Goal: Information Seeking & Learning: Learn about a topic

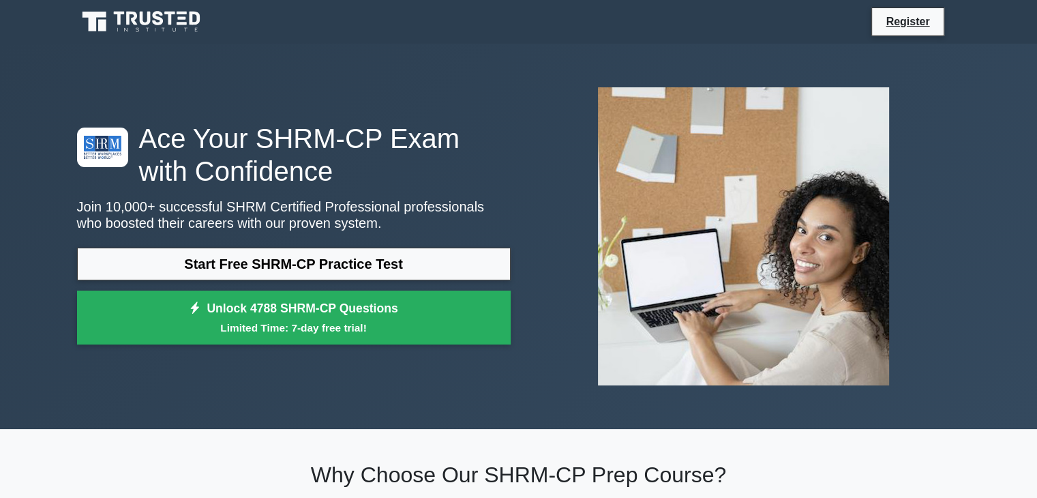
click at [316, 364] on div "Ace Your SHRM-CP Exam with Confidence Join 10,000+ successful SHRM Certified Pr…" at bounding box center [519, 236] width 900 height 320
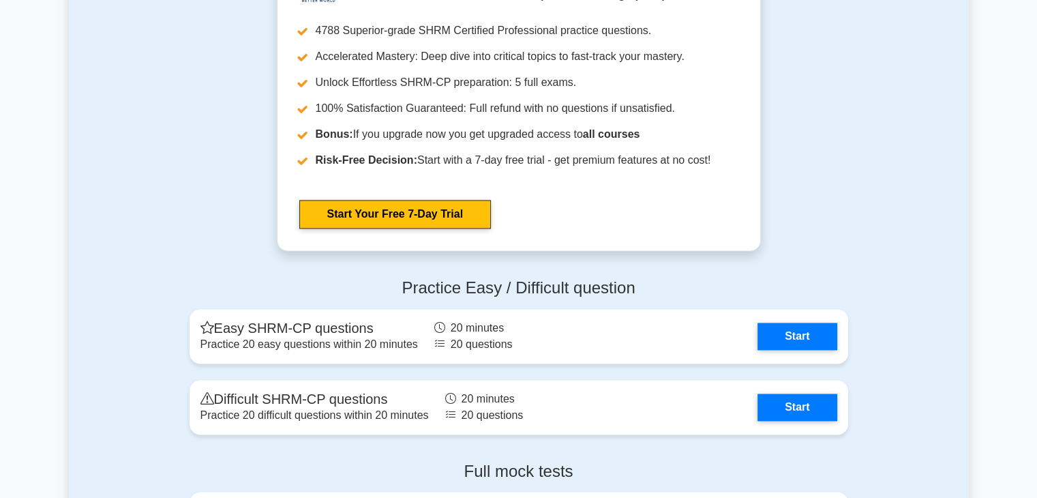
scroll to position [1917, 0]
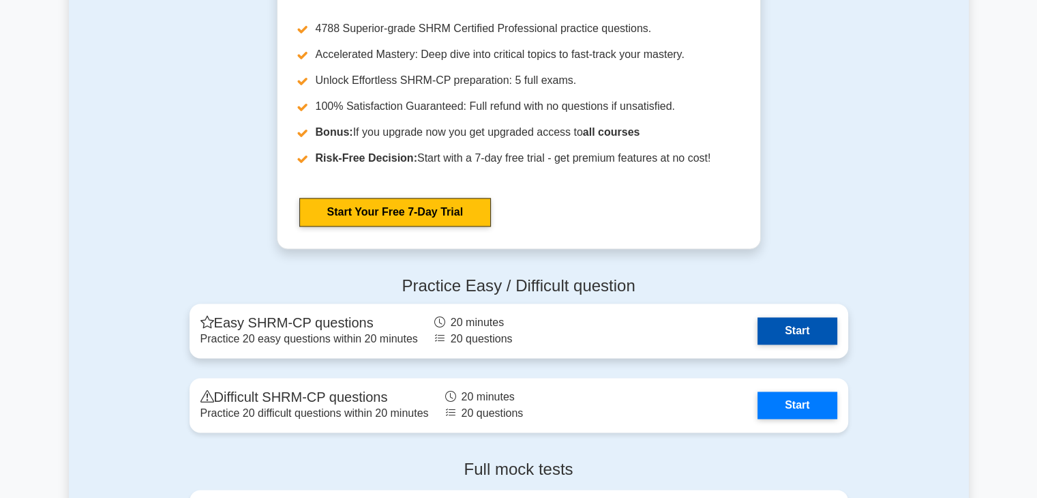
click at [780, 331] on link "Start" at bounding box center [797, 330] width 79 height 27
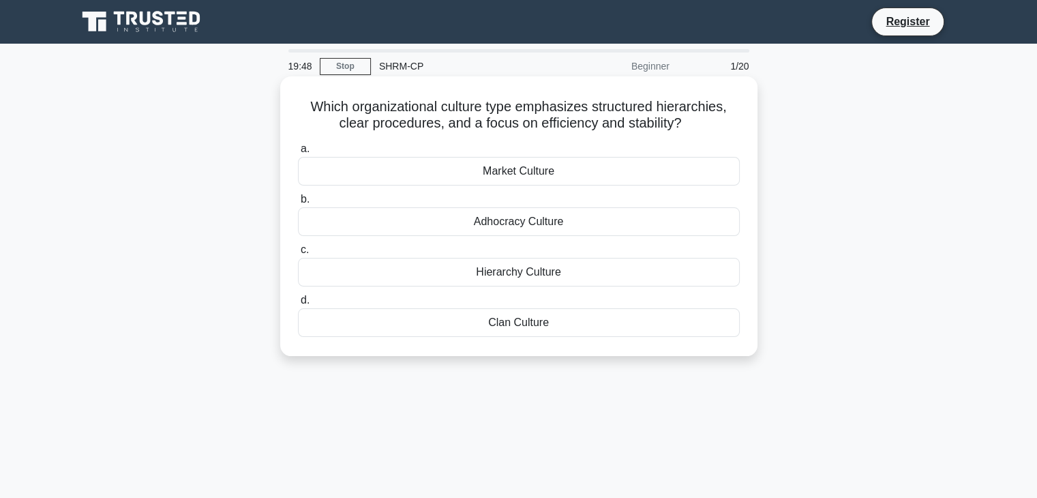
click at [535, 277] on div "Hierarchy Culture" at bounding box center [519, 272] width 442 height 29
click at [298, 254] on input "c. Hierarchy Culture" at bounding box center [298, 250] width 0 height 9
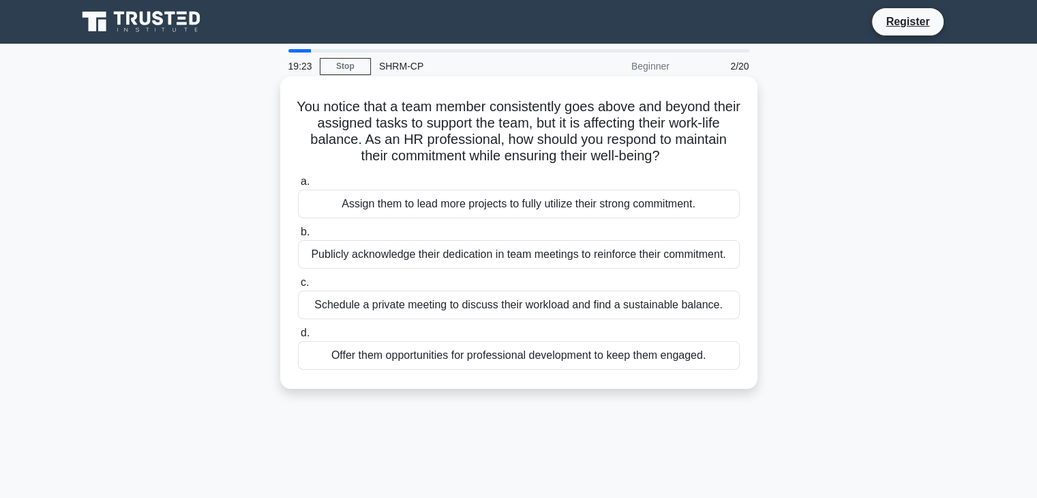
click at [581, 311] on div "Schedule a private meeting to discuss their workload and find a sustainable bal…" at bounding box center [519, 305] width 442 height 29
click at [298, 287] on input "c. Schedule a private meeting to discuss their workload and find a sustainable …" at bounding box center [298, 282] width 0 height 9
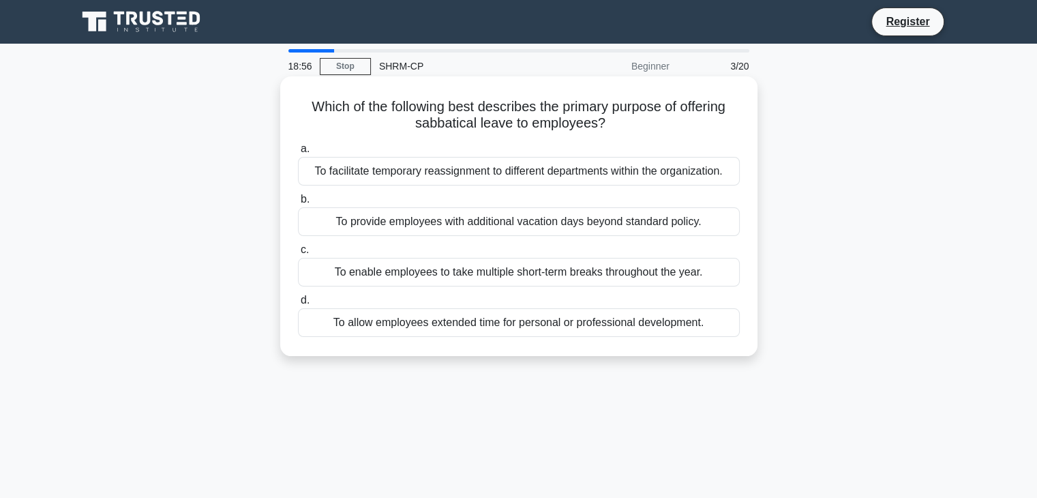
click at [557, 329] on div "To allow employees extended time for personal or professional development." at bounding box center [519, 322] width 442 height 29
click at [298, 305] on input "d. To allow employees extended time for personal or professional development." at bounding box center [298, 300] width 0 height 9
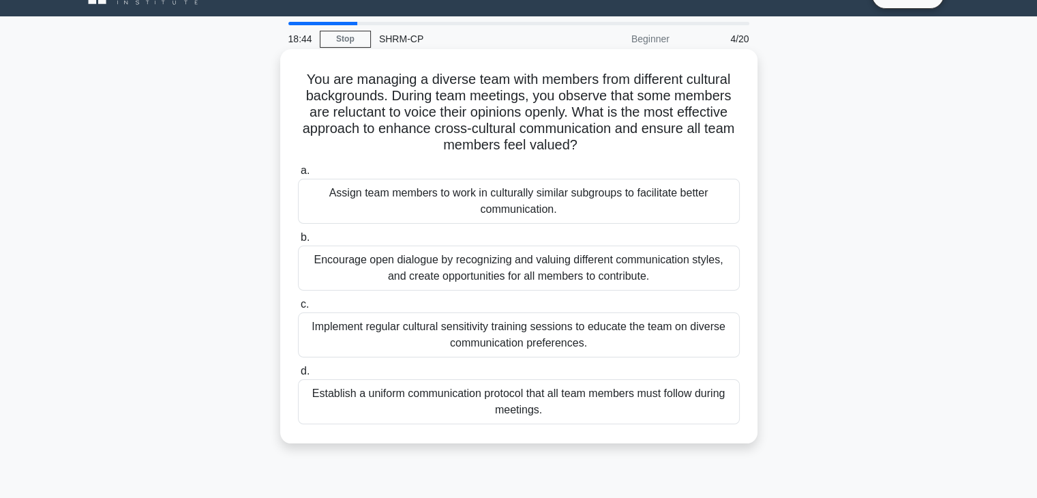
scroll to position [29, 0]
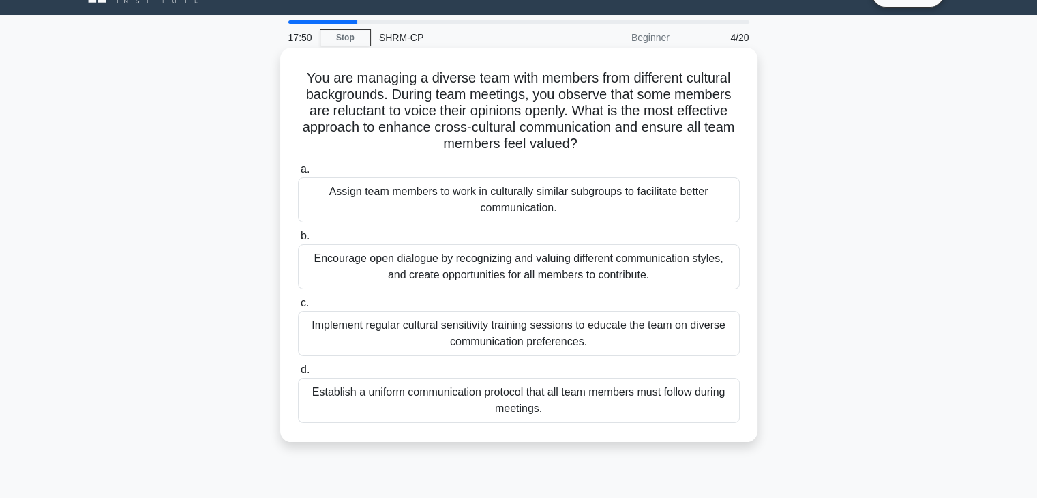
click at [629, 263] on div "Encourage open dialogue by recognizing and valuing different communication styl…" at bounding box center [519, 266] width 442 height 45
click at [298, 241] on input "b. Encourage open dialogue by recognizing and valuing different communication s…" at bounding box center [298, 236] width 0 height 9
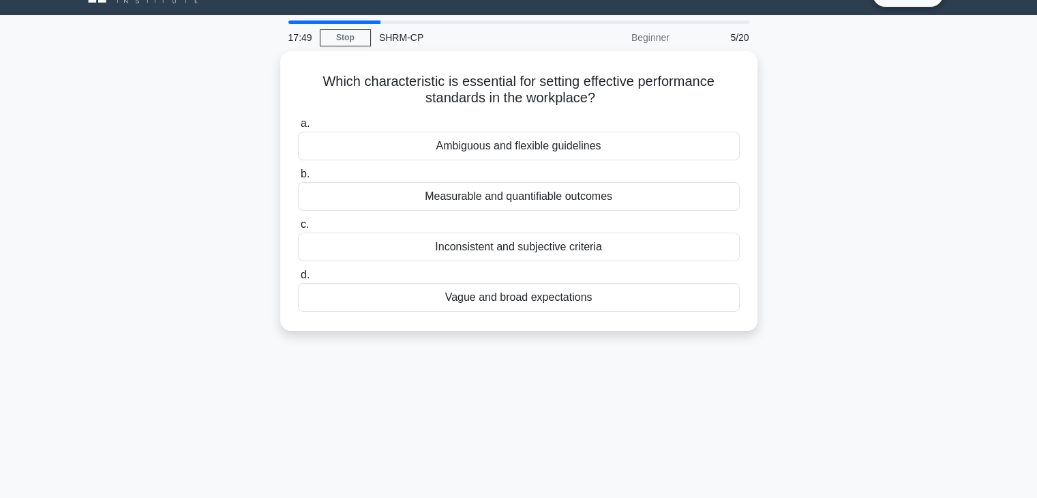
scroll to position [0, 0]
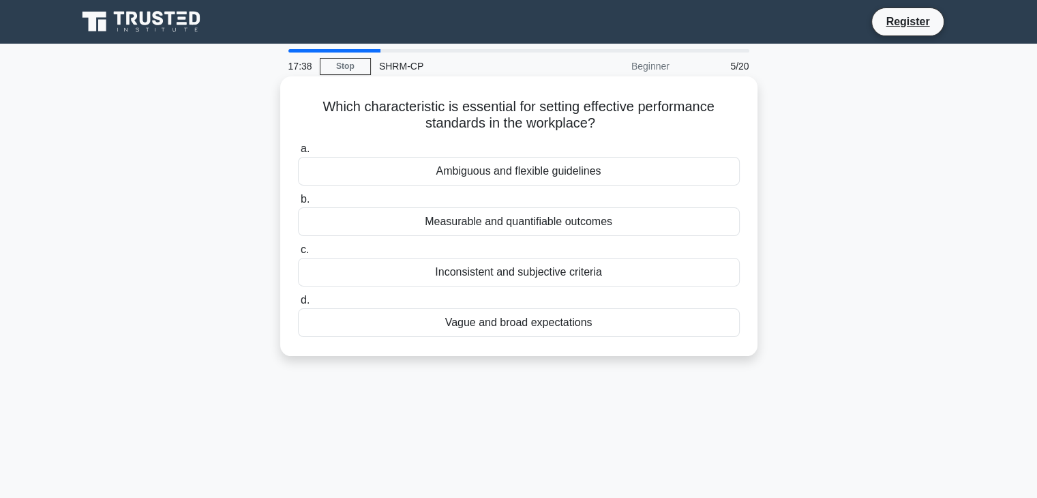
click at [620, 228] on div "Measurable and quantifiable outcomes" at bounding box center [519, 221] width 442 height 29
click at [298, 204] on input "b. Measurable and quantifiable outcomes" at bounding box center [298, 199] width 0 height 9
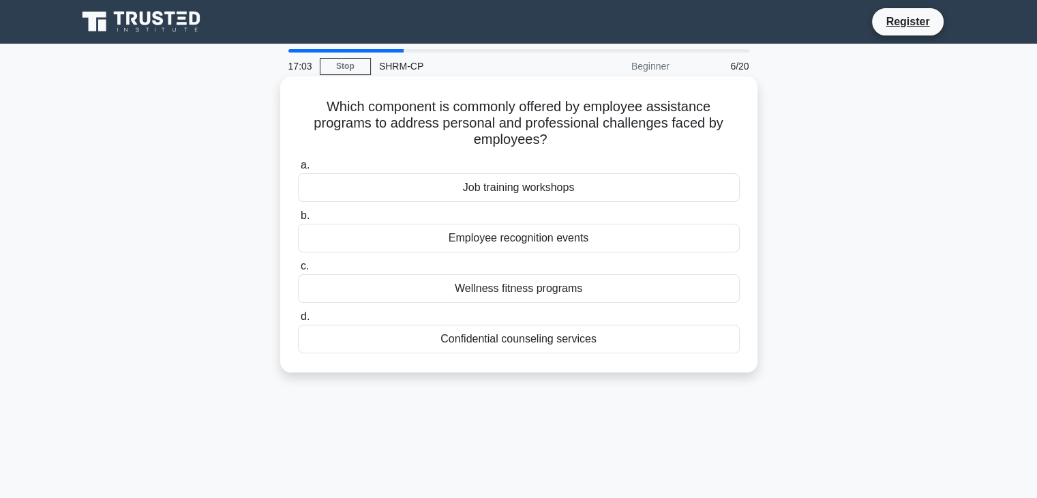
click at [547, 347] on div "Confidential counseling services" at bounding box center [519, 339] width 442 height 29
click at [298, 321] on input "d. Confidential counseling services" at bounding box center [298, 316] width 0 height 9
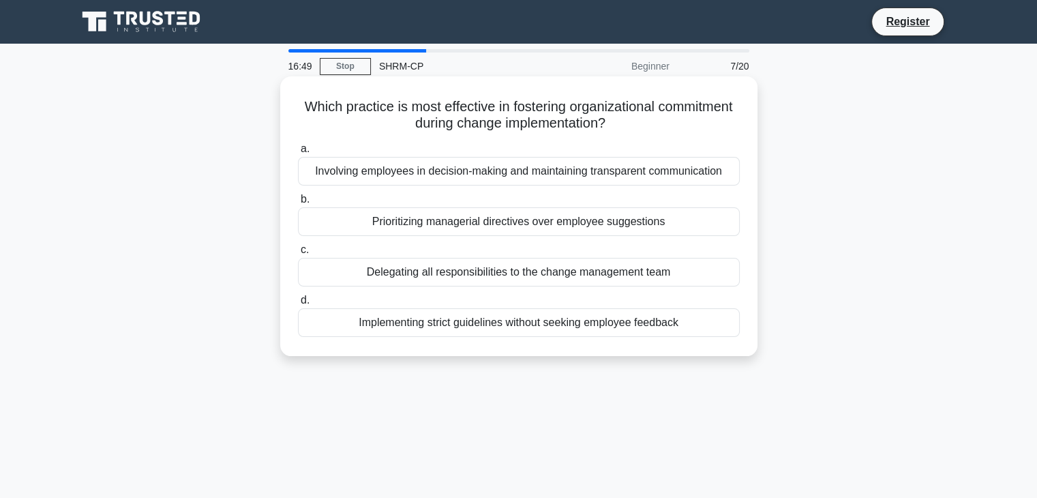
click at [544, 174] on div "Involving employees in decision-making and maintaining transparent communication" at bounding box center [519, 171] width 442 height 29
click at [298, 153] on input "a. Involving employees in decision-making and maintaining transparent communica…" at bounding box center [298, 149] width 0 height 9
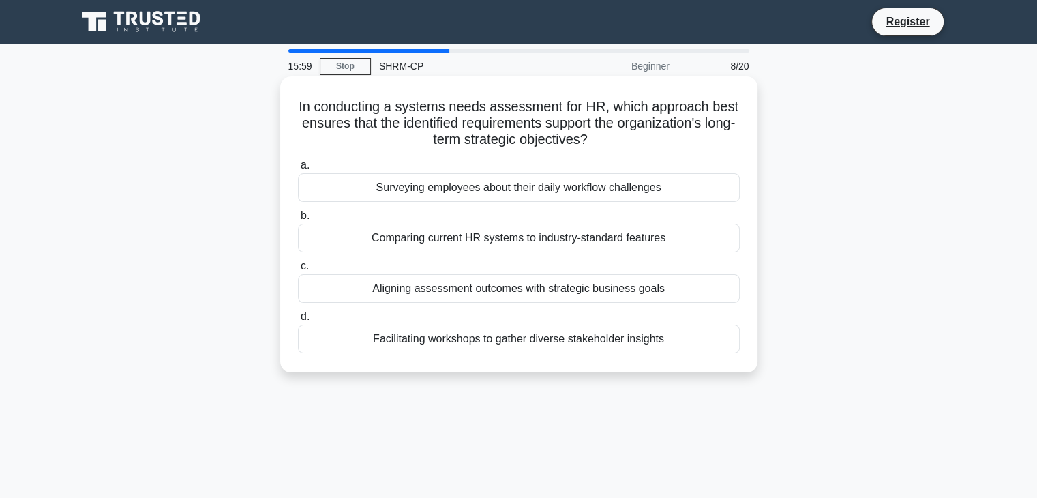
click at [537, 286] on div "Aligning assessment outcomes with strategic business goals" at bounding box center [519, 288] width 442 height 29
click at [298, 271] on input "c. Aligning assessment outcomes with strategic business goals" at bounding box center [298, 266] width 0 height 9
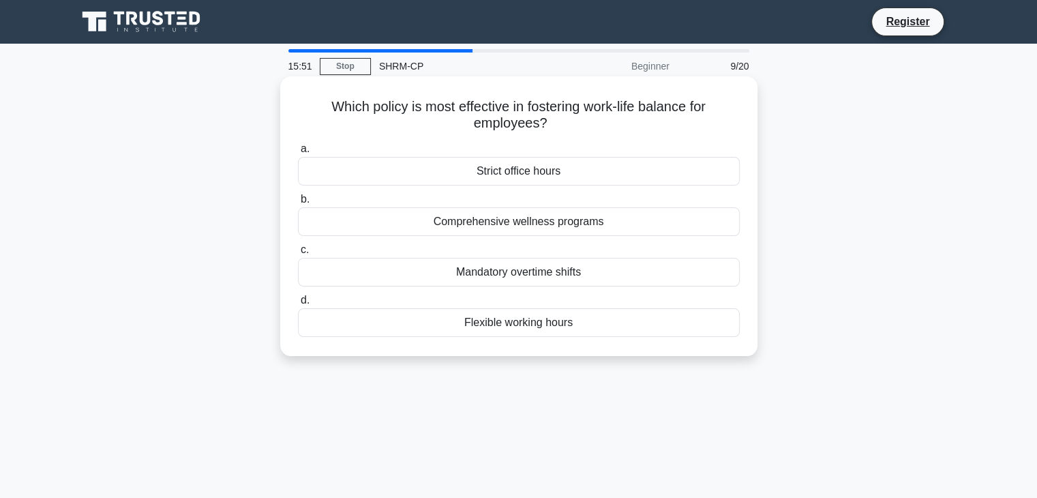
click at [531, 321] on div "Flexible working hours" at bounding box center [519, 322] width 442 height 29
click at [298, 305] on input "d. Flexible working hours" at bounding box center [298, 300] width 0 height 9
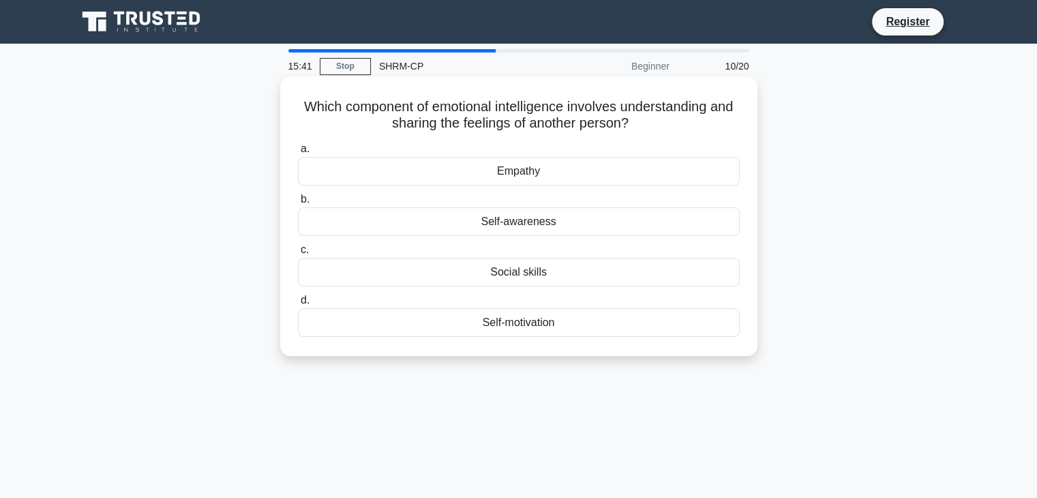
click at [564, 175] on div "Empathy" at bounding box center [519, 171] width 442 height 29
click at [298, 153] on input "a. Empathy" at bounding box center [298, 149] width 0 height 9
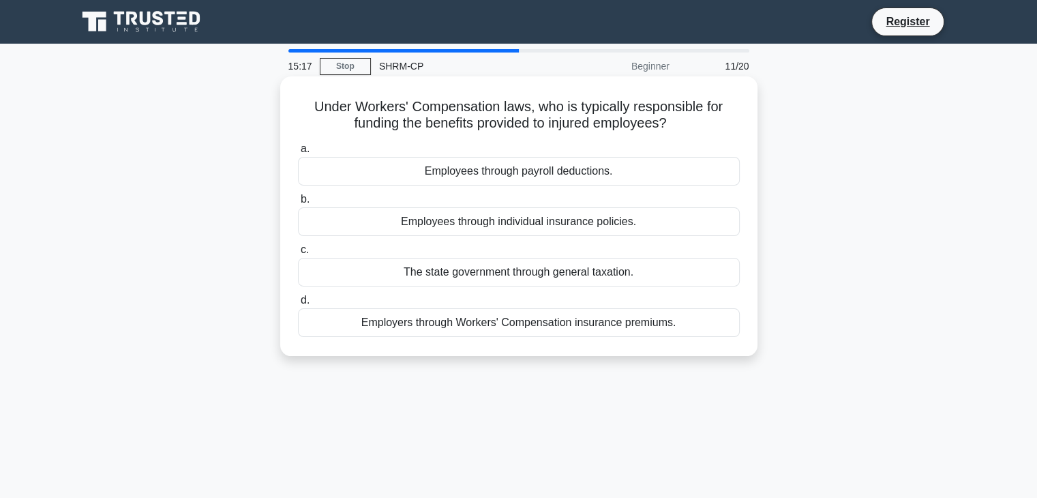
click at [581, 327] on div "Employers through Workers' Compensation insurance premiums." at bounding box center [519, 322] width 442 height 29
click at [298, 305] on input "d. Employers through Workers' Compensation insurance premiums." at bounding box center [298, 300] width 0 height 9
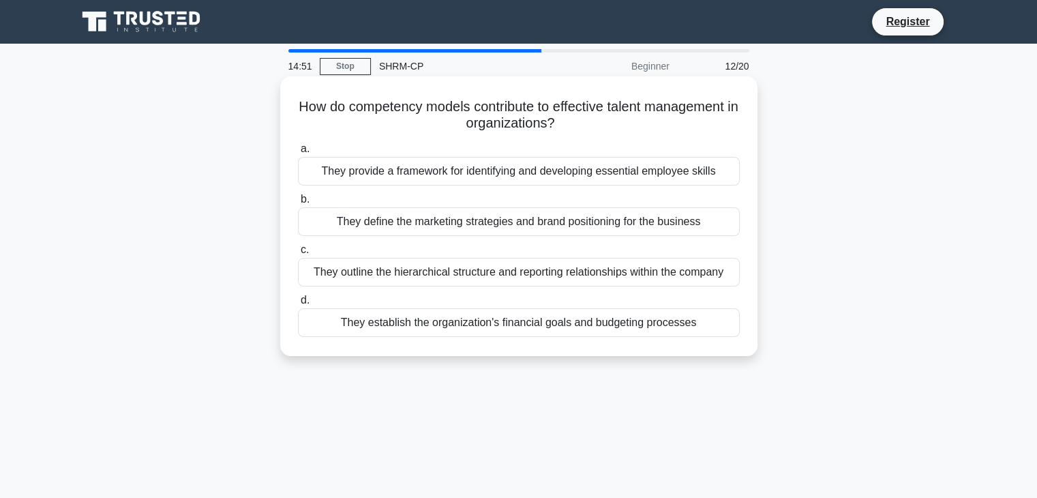
click at [621, 174] on div "They provide a framework for identifying and developing essential employee skil…" at bounding box center [519, 171] width 442 height 29
click at [298, 153] on input "a. They provide a framework for identifying and developing essential employee s…" at bounding box center [298, 149] width 0 height 9
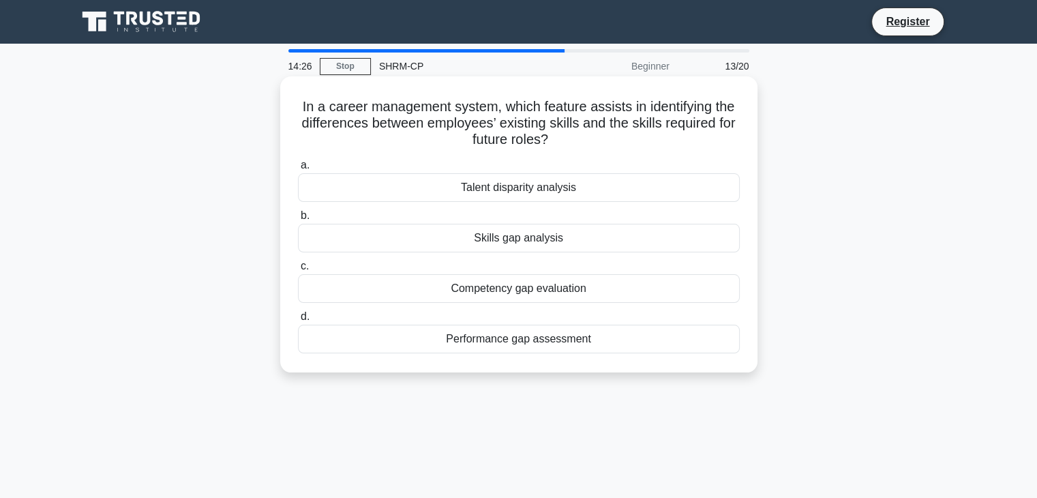
click at [566, 241] on div "Skills gap analysis" at bounding box center [519, 238] width 442 height 29
click at [298, 220] on input "b. Skills gap analysis" at bounding box center [298, 215] width 0 height 9
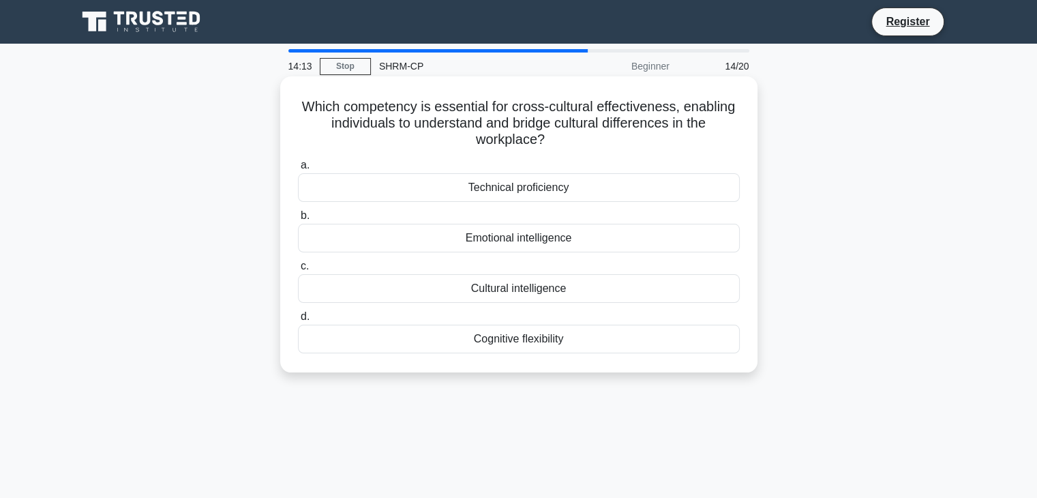
click at [548, 286] on div "Cultural intelligence" at bounding box center [519, 288] width 442 height 29
click at [298, 271] on input "c. Cultural intelligence" at bounding box center [298, 266] width 0 height 9
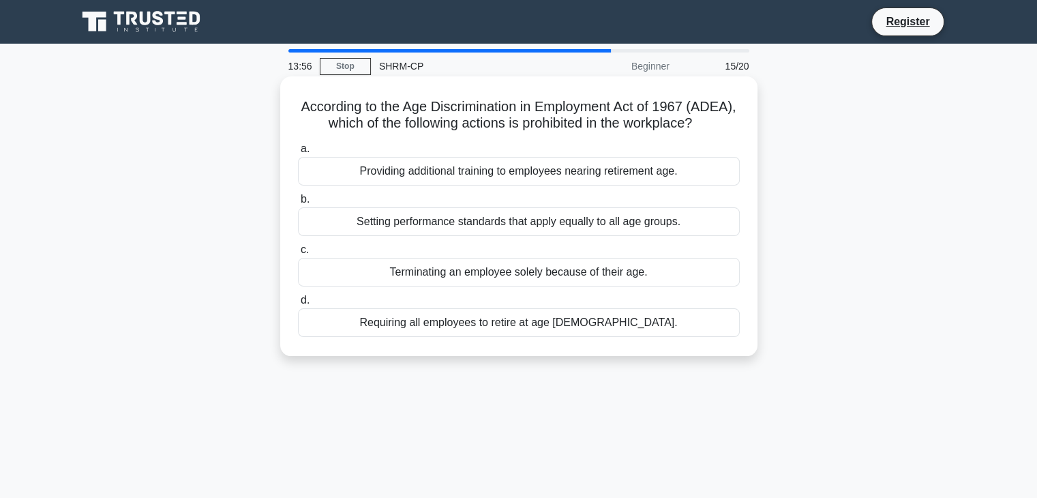
click at [646, 286] on div "Terminating an employee solely because of their age." at bounding box center [519, 272] width 442 height 29
click at [298, 254] on input "c. Terminating an employee solely because of their age." at bounding box center [298, 250] width 0 height 9
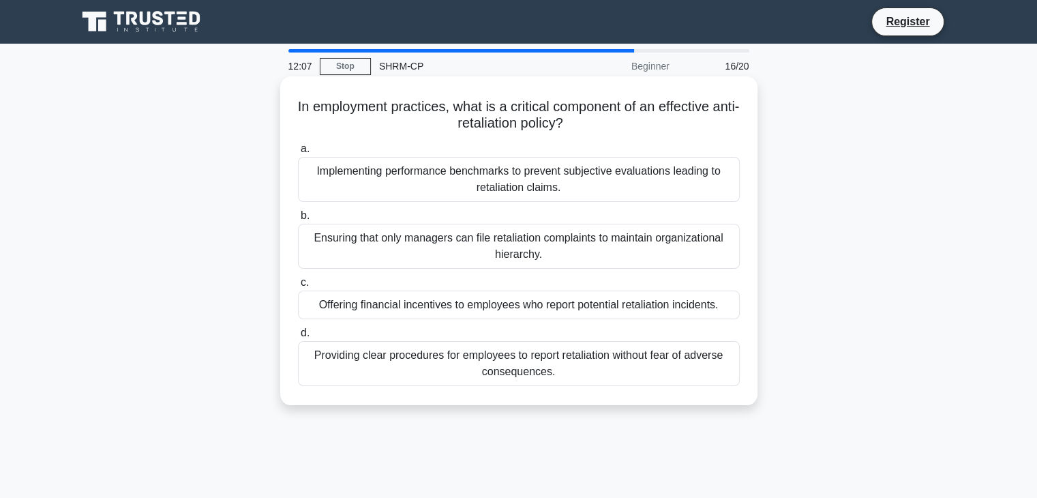
click at [483, 375] on div "Providing clear procedures for employees to report retaliation without fear of …" at bounding box center [519, 363] width 442 height 45
click at [298, 338] on input "d. Providing clear procedures for employees to report retaliation without fear …" at bounding box center [298, 333] width 0 height 9
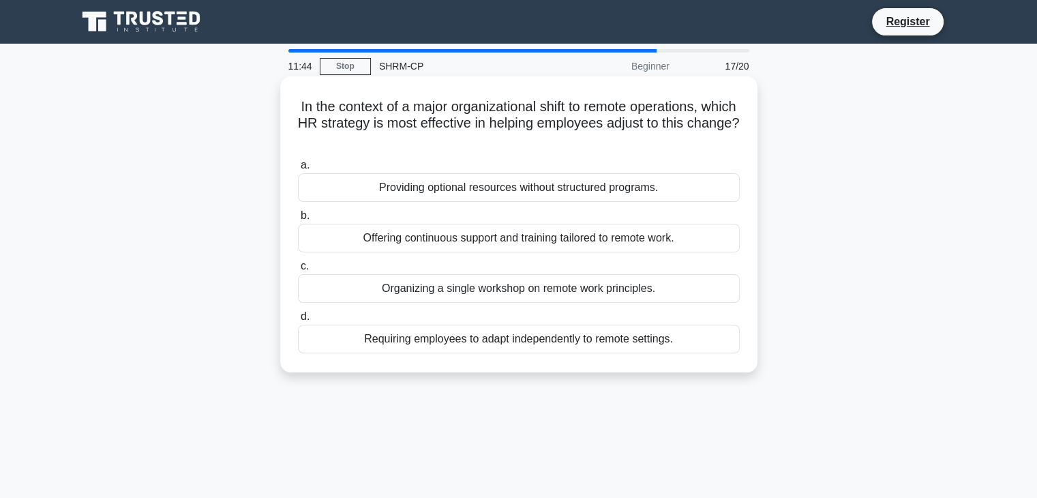
click at [639, 245] on div "Offering continuous support and training tailored to remote work." at bounding box center [519, 238] width 442 height 29
click at [298, 220] on input "b. Offering continuous support and training tailored to remote work." at bounding box center [298, 215] width 0 height 9
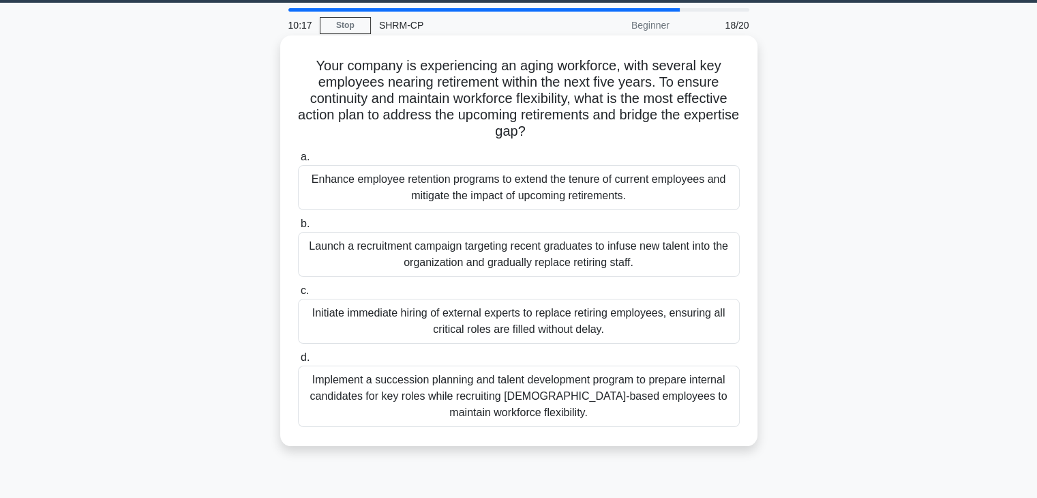
scroll to position [41, 0]
click at [698, 249] on div "Launch a recruitment campaign targeting recent graduates to infuse new talent i…" at bounding box center [519, 254] width 442 height 45
click at [298, 228] on input "b. Launch a recruitment campaign targeting recent graduates to infuse new talen…" at bounding box center [298, 224] width 0 height 9
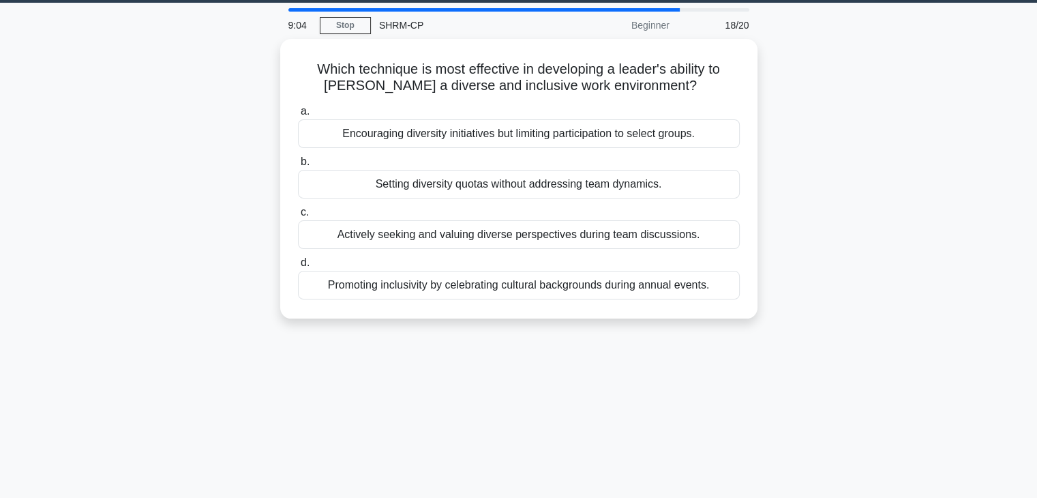
click at [698, 249] on div "a. Encouraging diversity initiatives but limiting participation to select group…" at bounding box center [519, 201] width 458 height 202
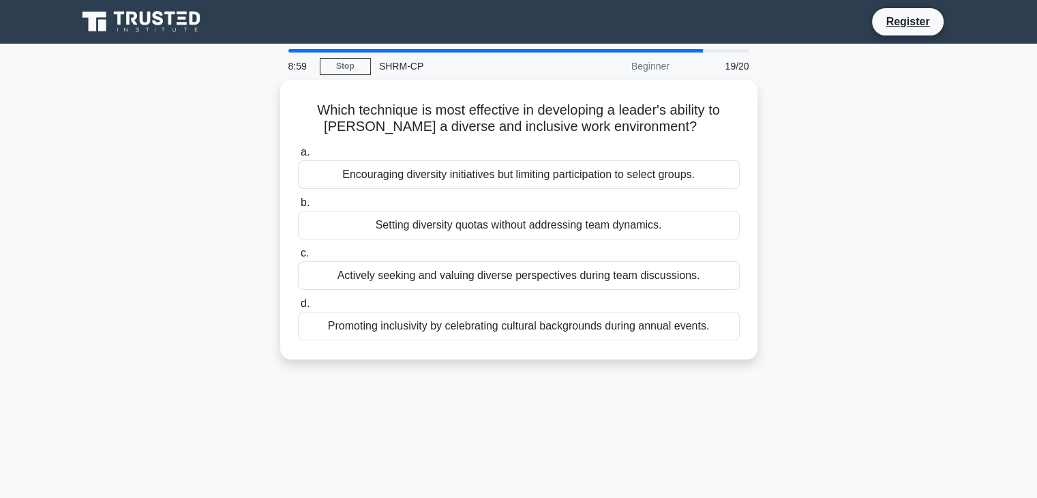
click at [825, 175] on div "Which technique is most effective in developing a leader's ability to foster a …" at bounding box center [519, 228] width 900 height 296
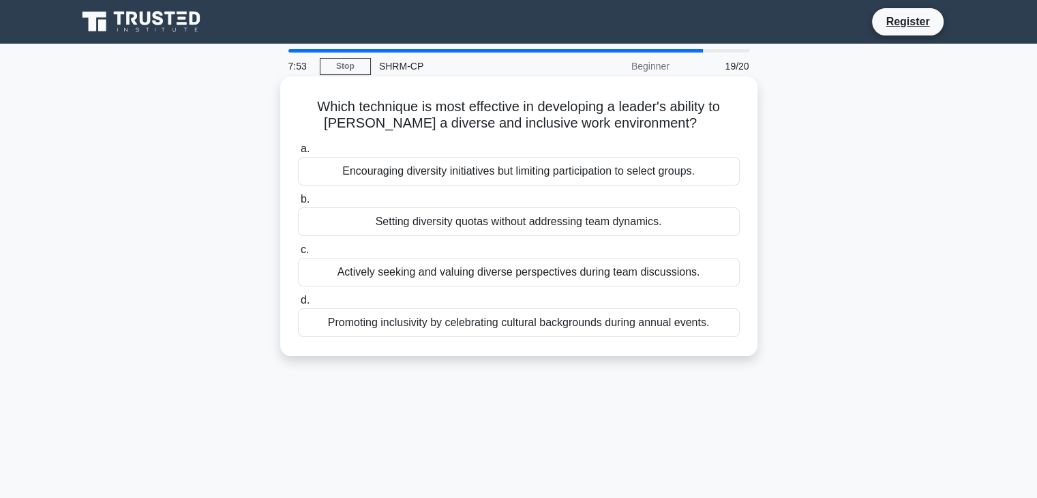
click at [533, 271] on div "Actively seeking and valuing diverse perspectives during team discussions." at bounding box center [519, 272] width 442 height 29
click at [298, 254] on input "c. Actively seeking and valuing diverse perspectives during team discussions." at bounding box center [298, 250] width 0 height 9
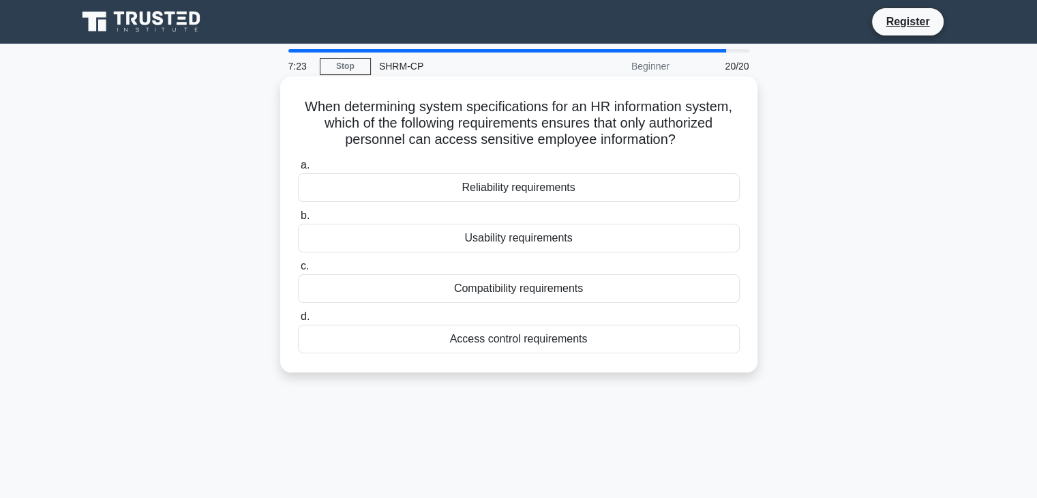
click at [535, 343] on div "Access control requirements" at bounding box center [519, 339] width 442 height 29
click at [298, 321] on input "d. Access control requirements" at bounding box center [298, 316] width 0 height 9
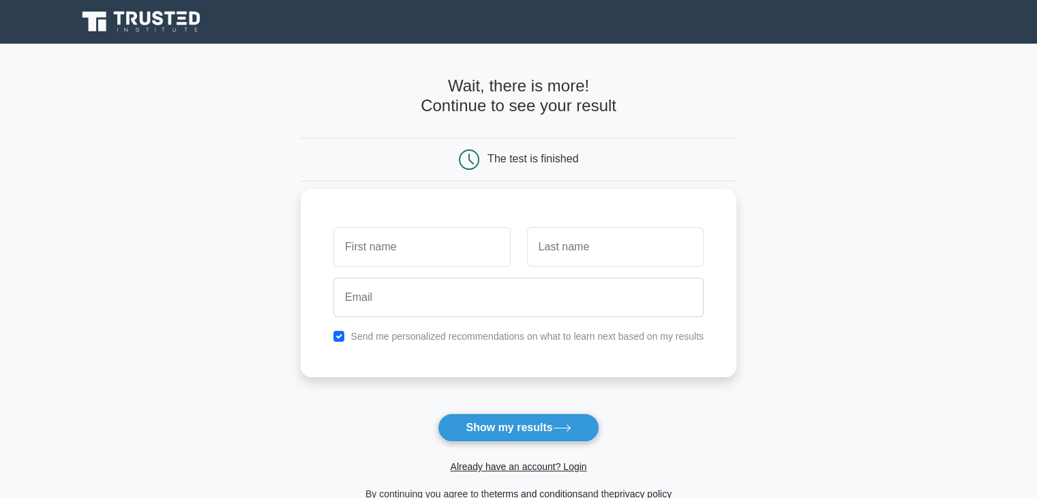
click at [406, 249] on input "text" at bounding box center [422, 247] width 177 height 40
type input "[PERSON_NAME]"
click at [590, 250] on input "text" at bounding box center [615, 247] width 177 height 40
type input "[PERSON_NAME]"
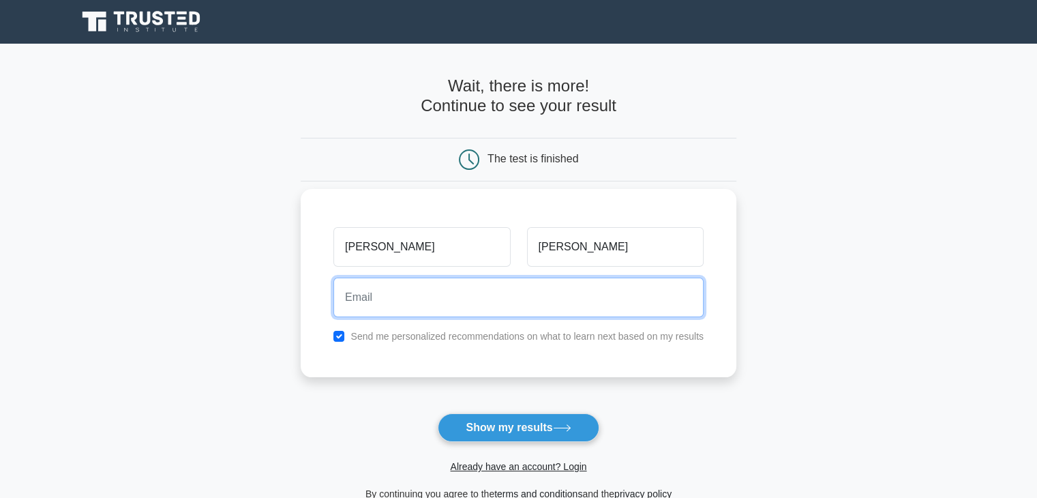
click at [550, 308] on input "email" at bounding box center [519, 298] width 370 height 40
type input "divanshigupta05@gmail.com"
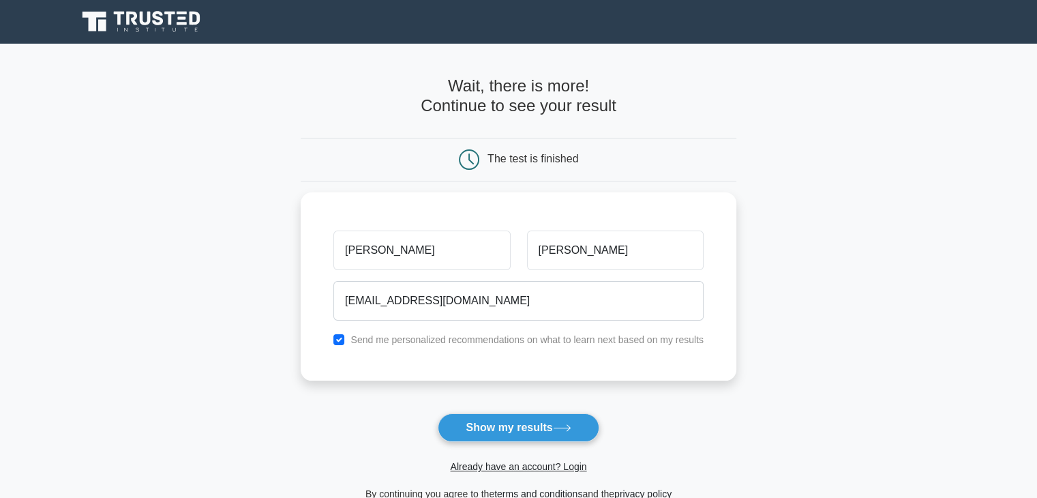
click at [509, 412] on form "Wait, there is more! Continue to see your result The test is finished Divanshi" at bounding box center [519, 289] width 436 height 426
click at [508, 434] on button "Show my results" at bounding box center [518, 427] width 161 height 29
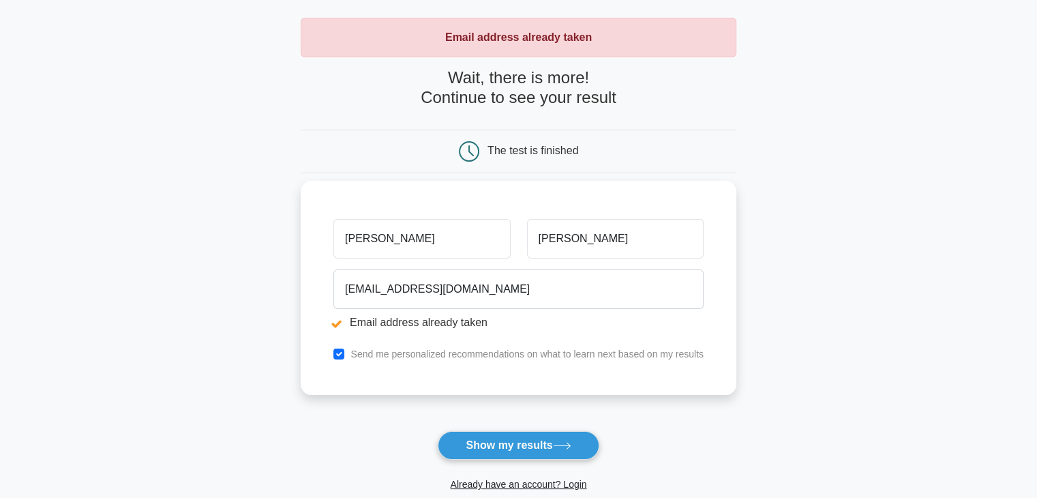
scroll to position [73, 0]
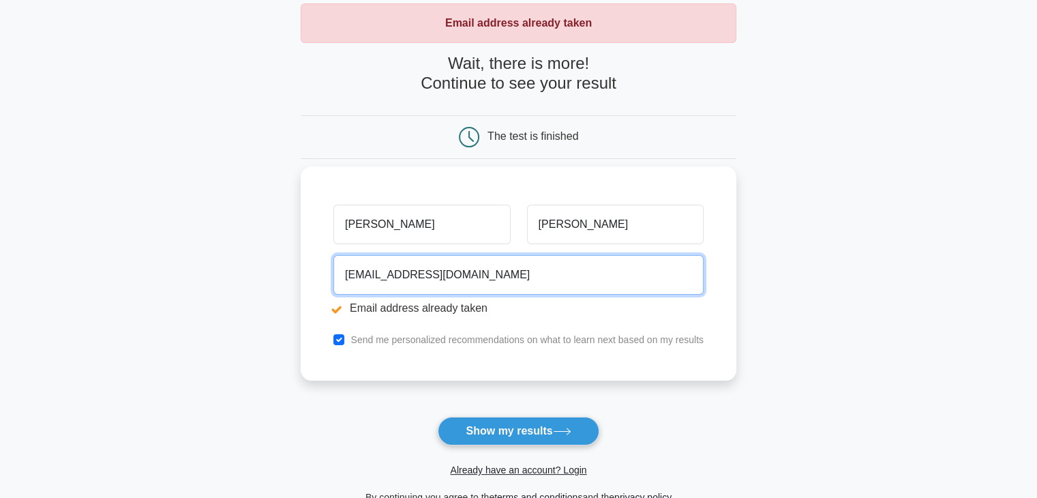
click at [421, 278] on input "divanshigupta05@gmail.com" at bounding box center [519, 275] width 370 height 40
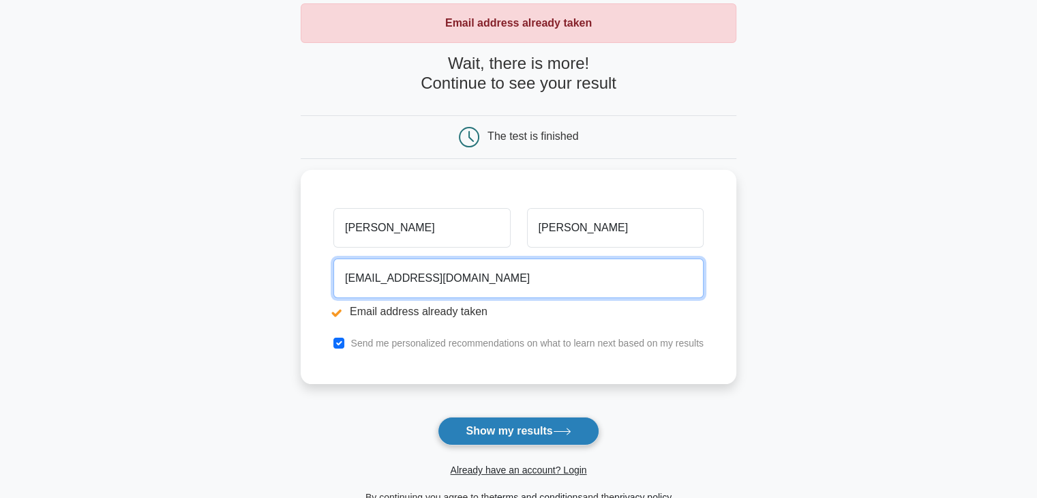
type input "[EMAIL_ADDRESS][DOMAIN_NAME]"
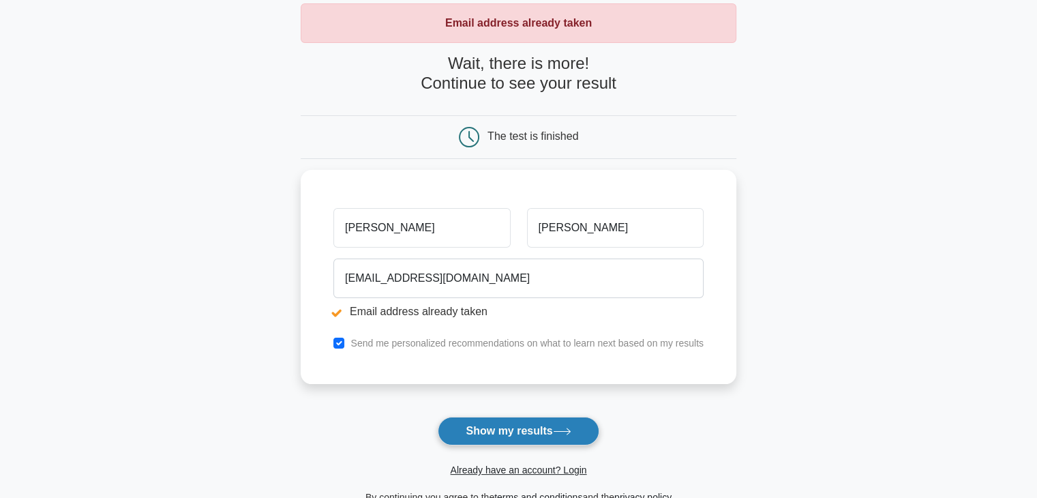
click at [469, 425] on button "Show my results" at bounding box center [518, 431] width 161 height 29
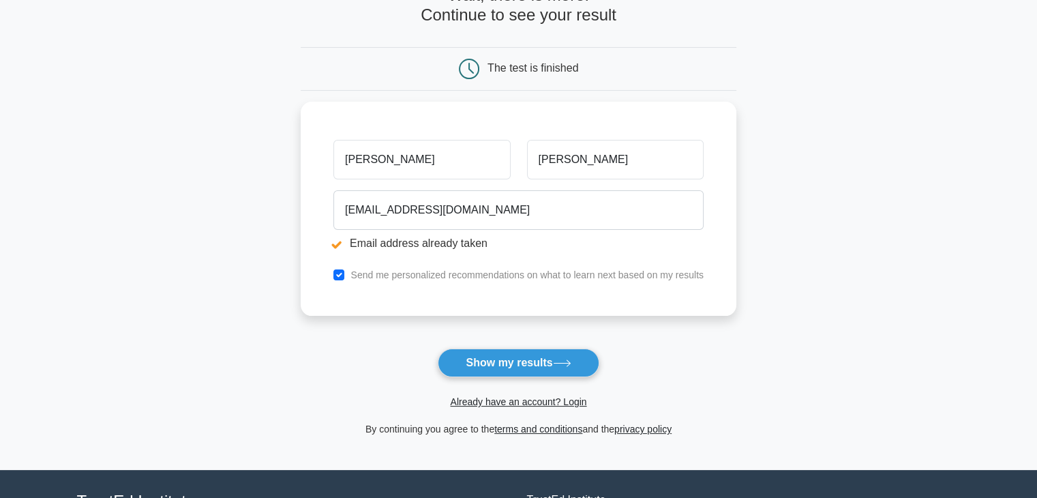
scroll to position [145, 0]
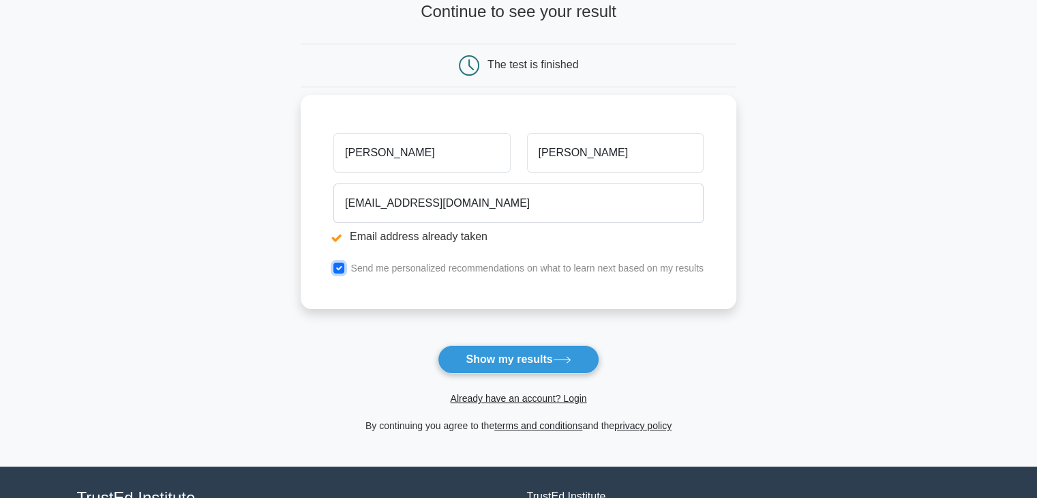
click at [342, 265] on input "checkbox" at bounding box center [339, 268] width 11 height 11
checkbox input "false"
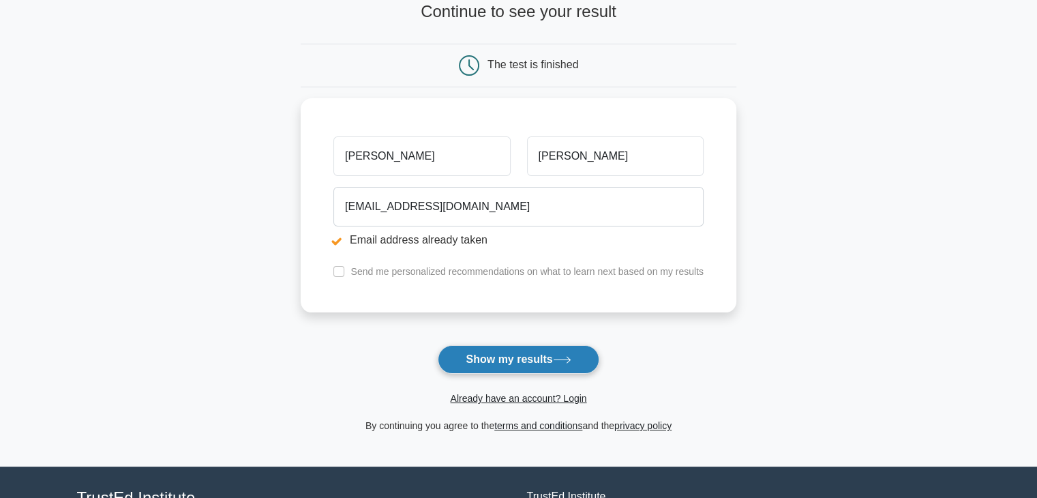
click at [535, 349] on button "Show my results" at bounding box center [518, 359] width 161 height 29
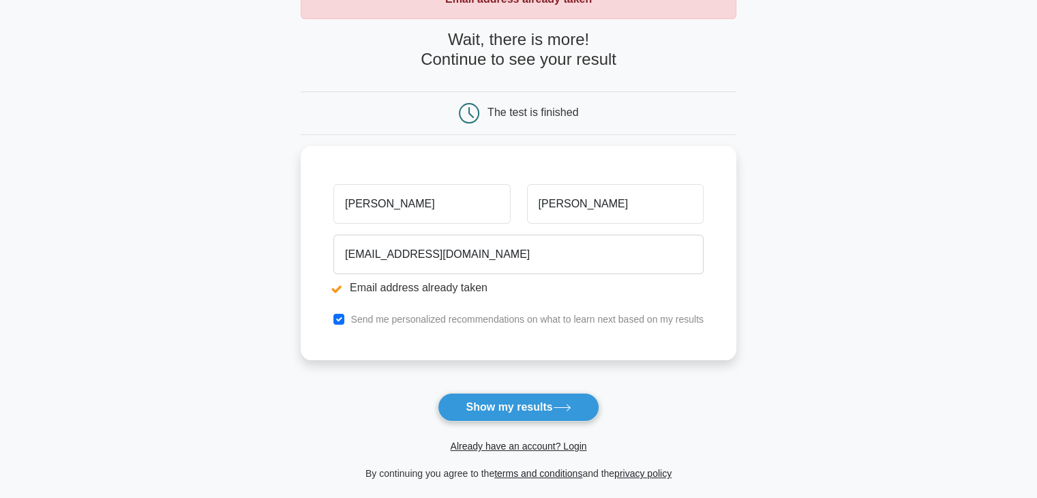
scroll to position [98, 0]
click at [519, 109] on div "The test is finished" at bounding box center [533, 111] width 91 height 12
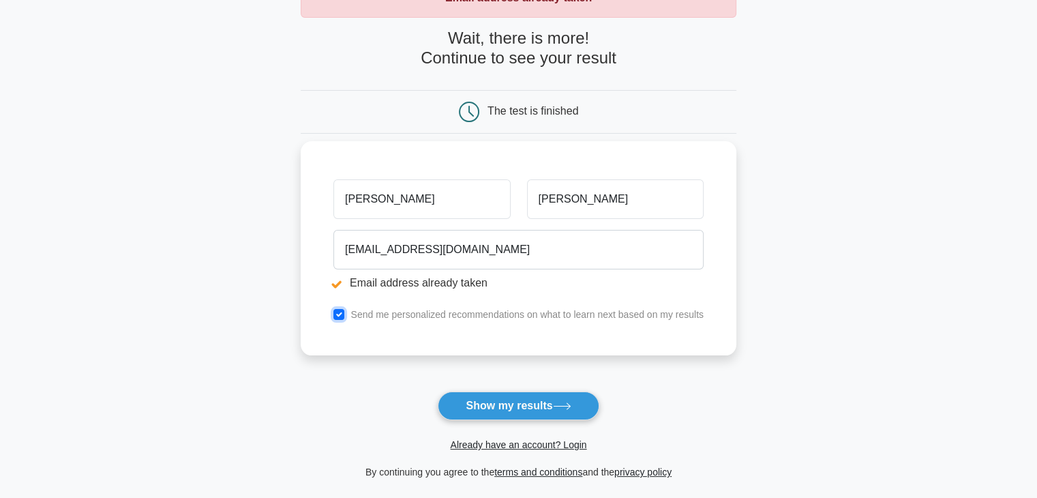
click at [342, 315] on input "checkbox" at bounding box center [339, 314] width 11 height 11
checkbox input "false"
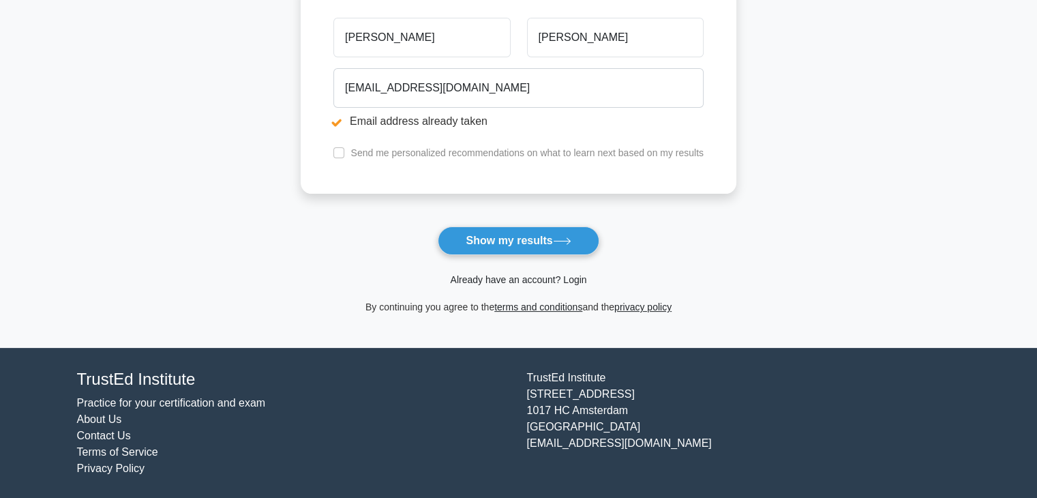
click at [546, 279] on link "Already have an account? Login" at bounding box center [518, 279] width 136 height 11
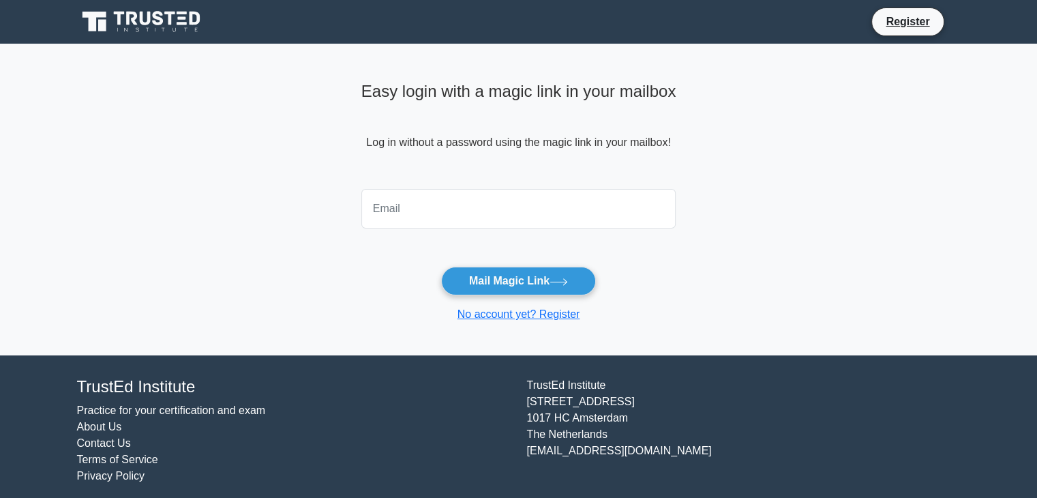
click at [501, 207] on input "email" at bounding box center [518, 209] width 315 height 40
type input "divanshigupta05@gmail.com"
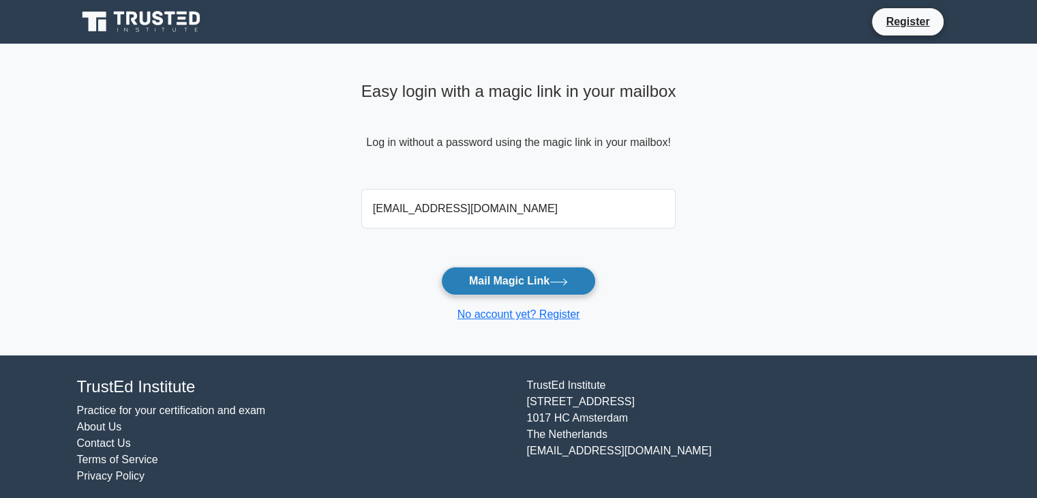
click at [547, 271] on button "Mail Magic Link" at bounding box center [518, 281] width 155 height 29
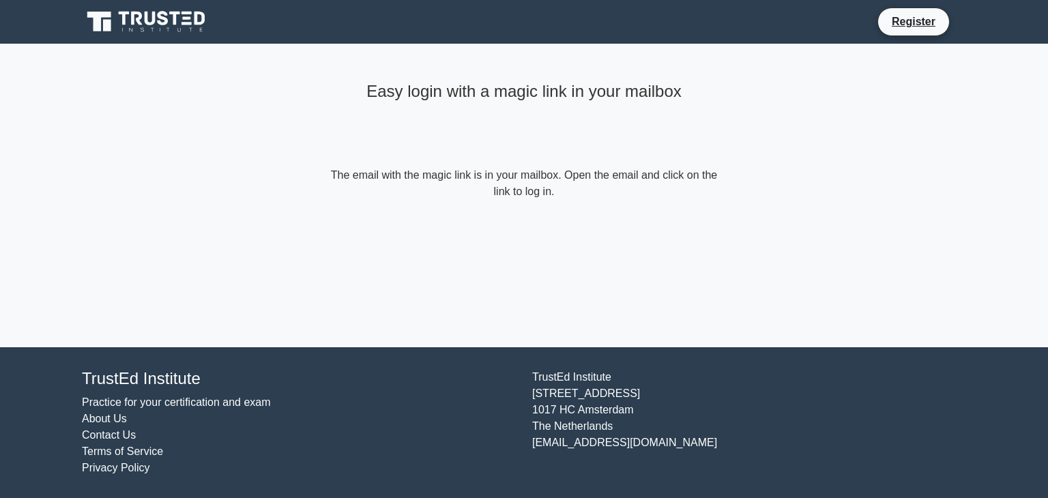
click at [505, 283] on div "Easy login with a magic link in your mailbox The email with the magic link is i…" at bounding box center [523, 195] width 409 height 303
click at [528, 198] on form "The email with the magic link is in your mailbox. Open the email and click on t…" at bounding box center [523, 183] width 393 height 33
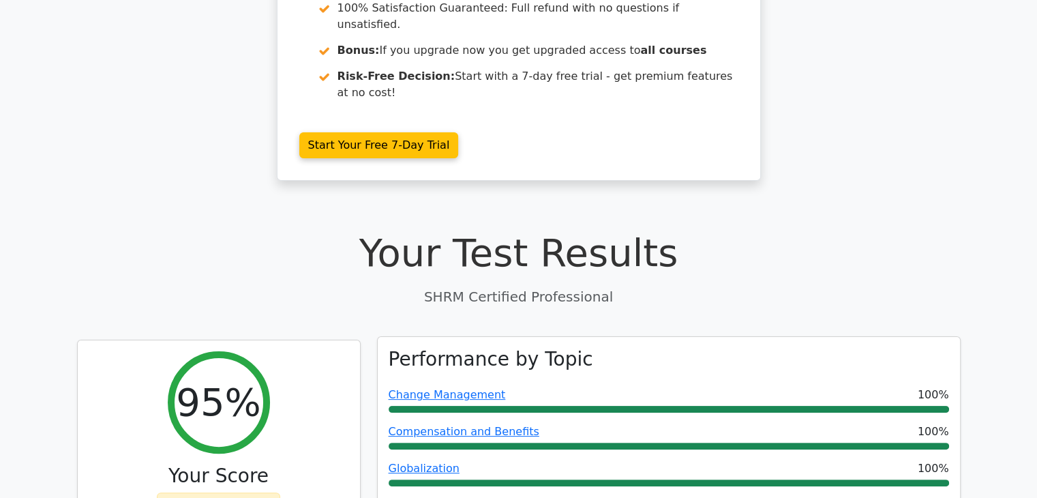
scroll to position [220, 0]
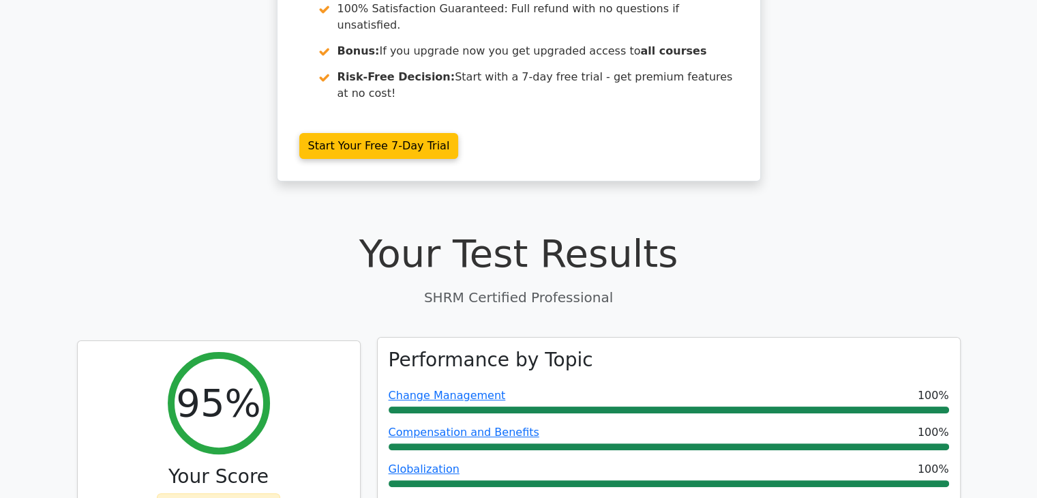
click at [516, 406] on div at bounding box center [669, 409] width 561 height 7
click at [477, 389] on link "Change Management" at bounding box center [447, 395] width 117 height 13
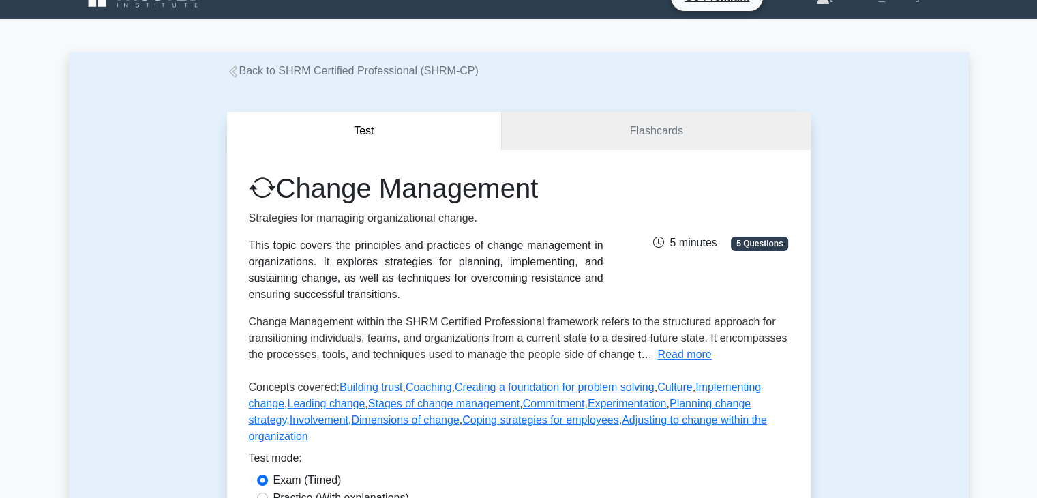
scroll to position [27, 0]
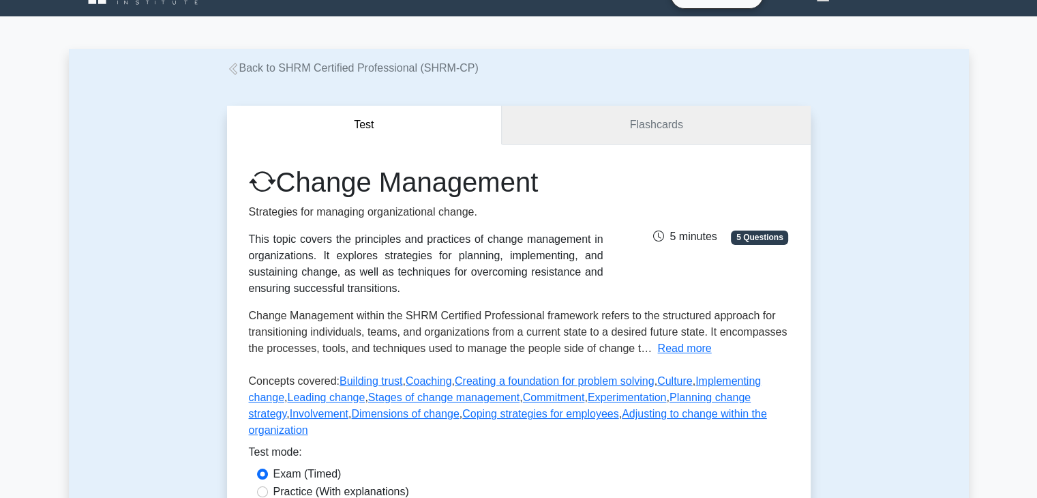
click at [634, 115] on link "Flashcards" at bounding box center [656, 125] width 308 height 39
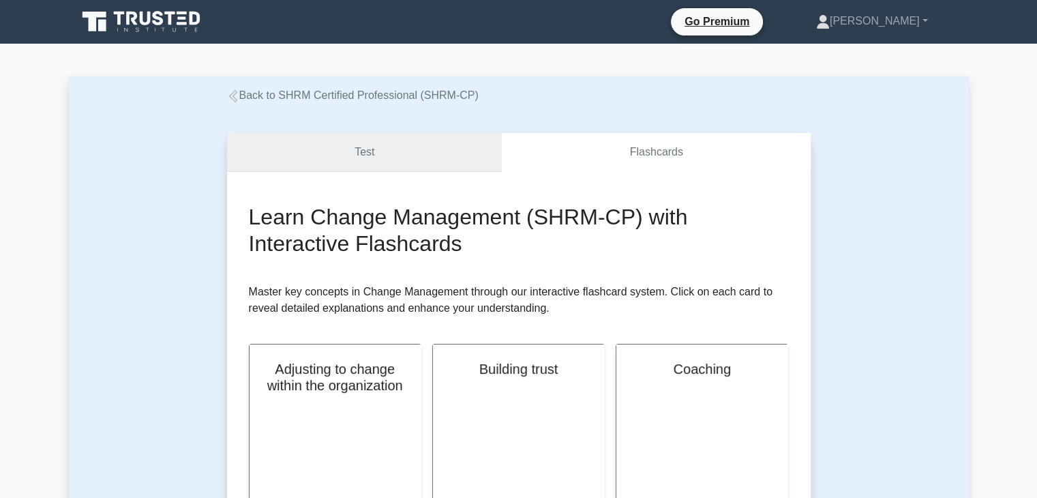
click at [398, 153] on link "Test" at bounding box center [365, 152] width 276 height 39
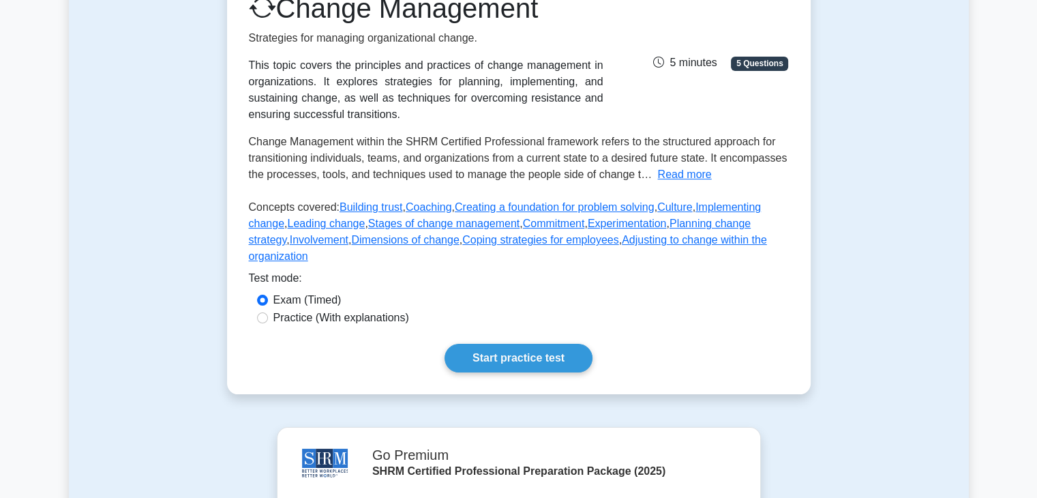
scroll to position [209, 0]
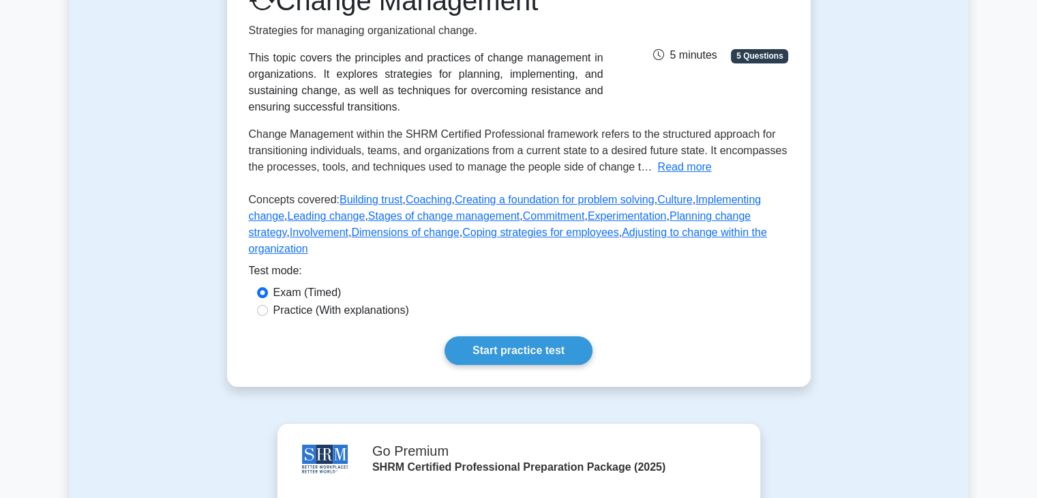
click at [321, 302] on label "Practice (With explanations)" at bounding box center [341, 310] width 136 height 16
click at [268, 305] on input "Practice (With explanations)" at bounding box center [262, 310] width 11 height 11
radio input "true"
click at [480, 336] on link "Start practice test" at bounding box center [519, 350] width 148 height 29
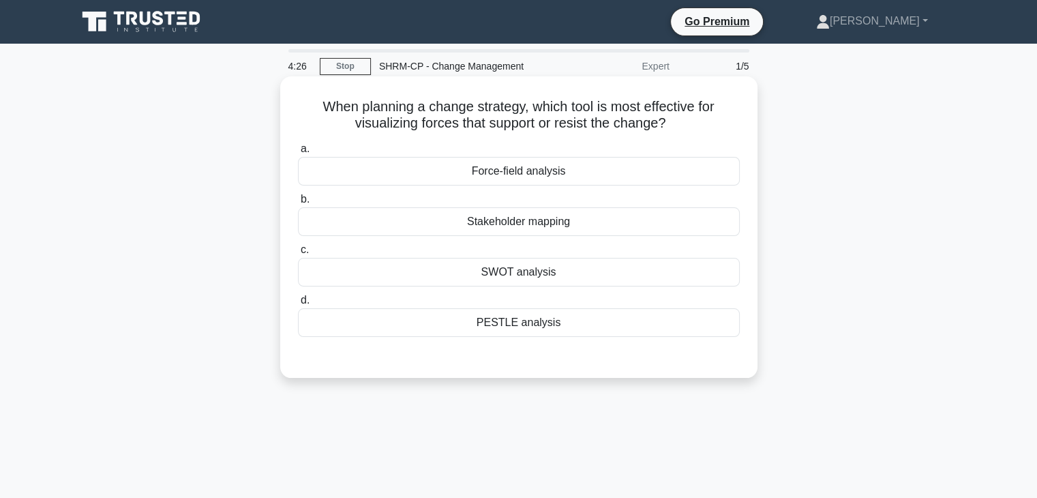
click at [533, 321] on div "PESTLE analysis" at bounding box center [519, 322] width 442 height 29
click at [298, 305] on input "d. PESTLE analysis" at bounding box center [298, 300] width 0 height 9
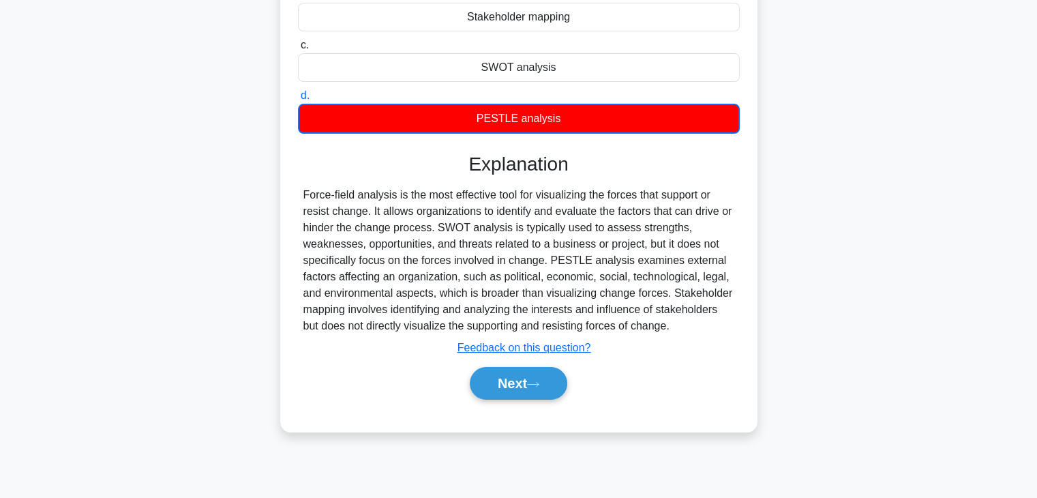
scroll to position [232, 0]
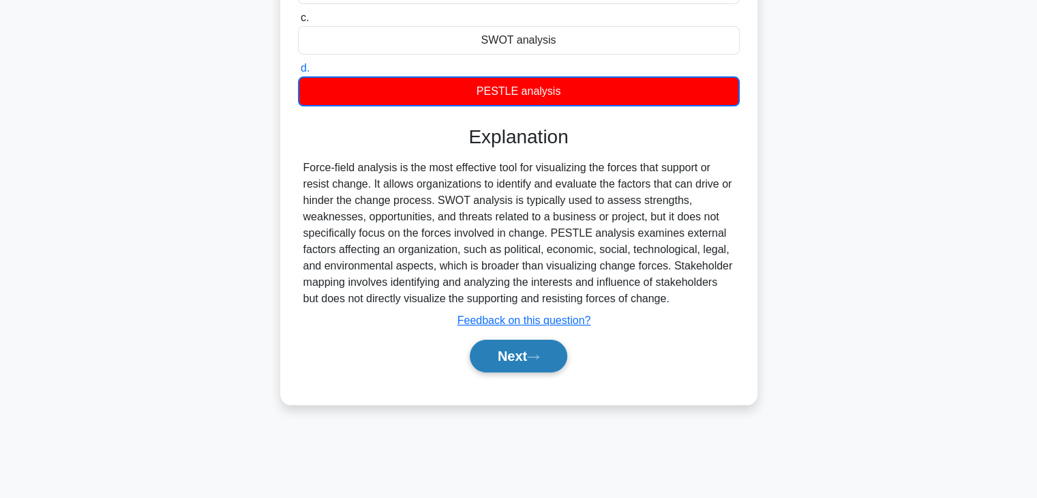
click at [527, 350] on button "Next" at bounding box center [519, 356] width 98 height 33
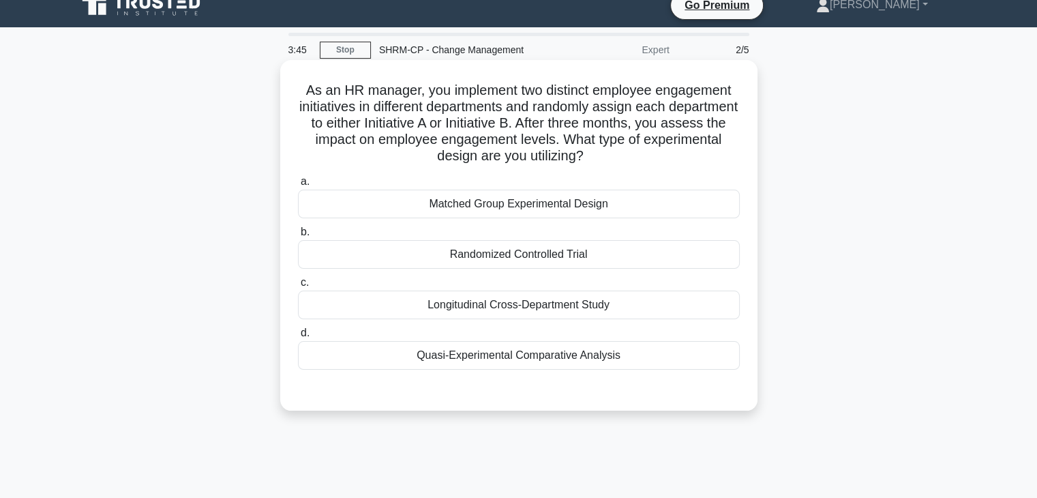
scroll to position [0, 0]
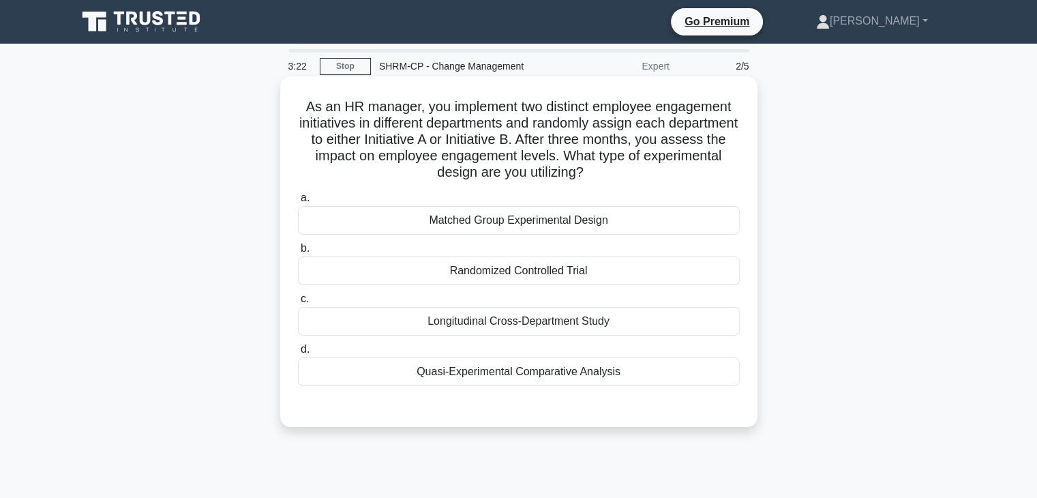
click at [519, 265] on div "Randomized Controlled Trial" at bounding box center [519, 270] width 442 height 29
click at [298, 253] on input "b. Randomized Controlled Trial" at bounding box center [298, 248] width 0 height 9
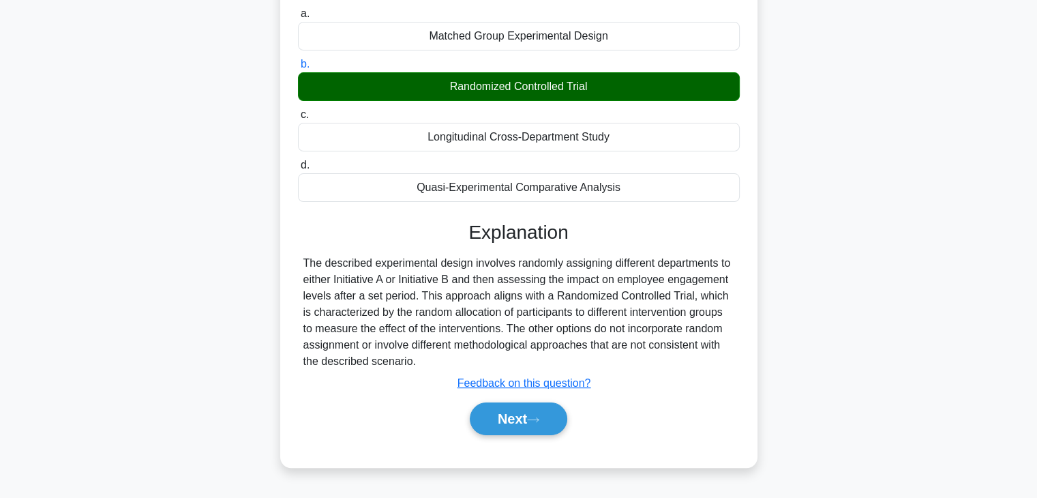
scroll to position [186, 0]
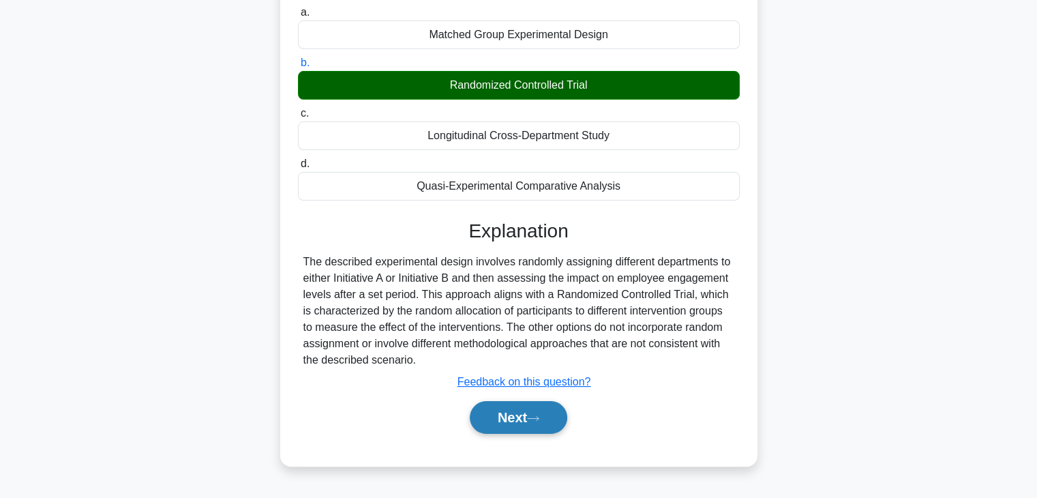
click at [539, 415] on icon at bounding box center [533, 419] width 12 height 8
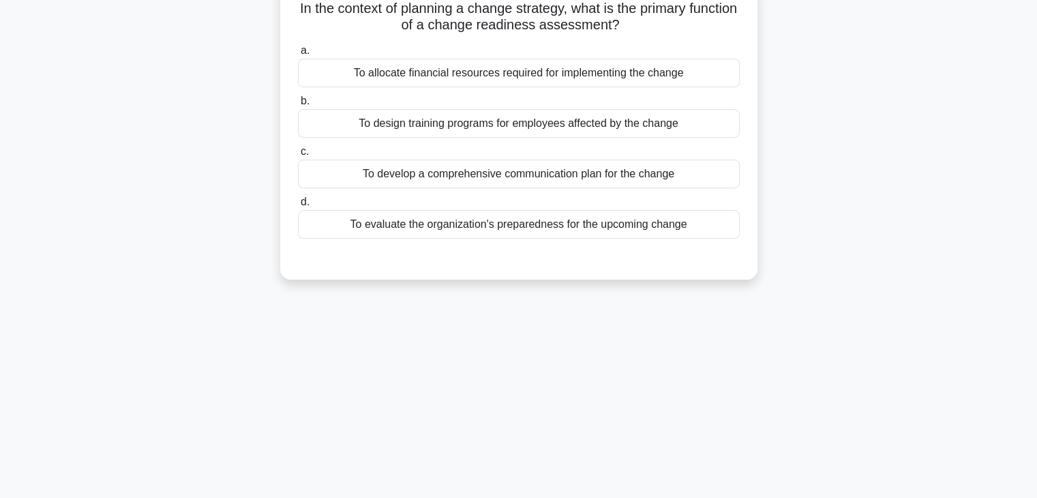
scroll to position [0, 0]
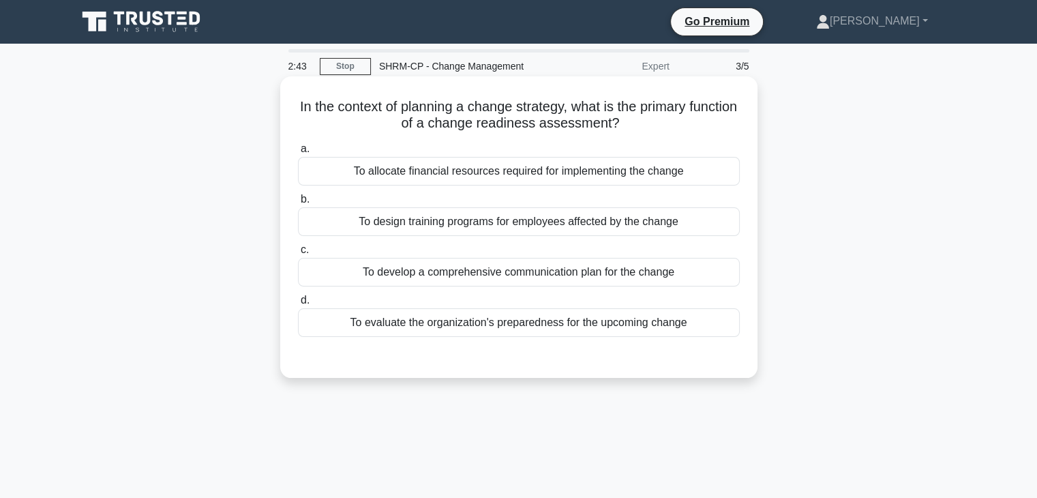
click at [600, 329] on div "To evaluate the organization's preparedness for the upcoming change" at bounding box center [519, 322] width 442 height 29
click at [298, 305] on input "d. To evaluate the organization's preparedness for the upcoming change" at bounding box center [298, 300] width 0 height 9
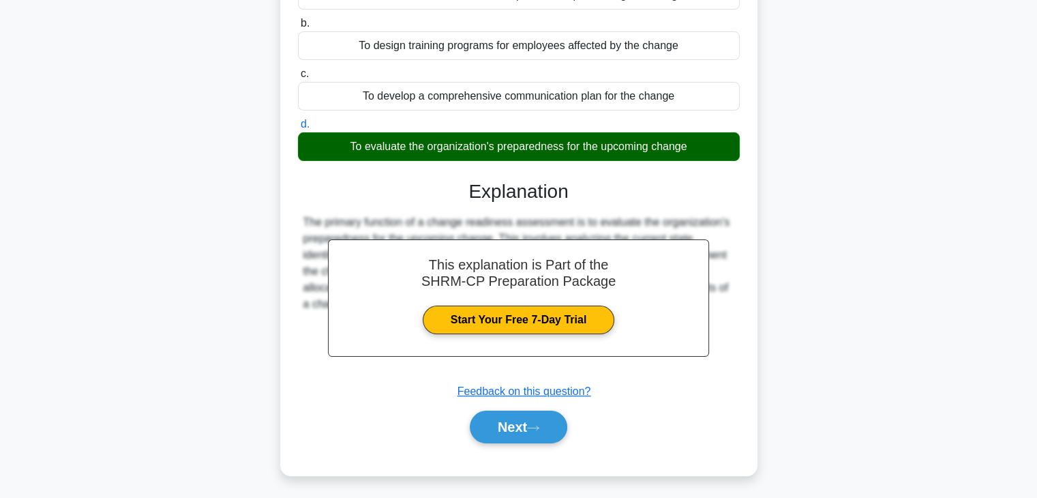
scroll to position [177, 0]
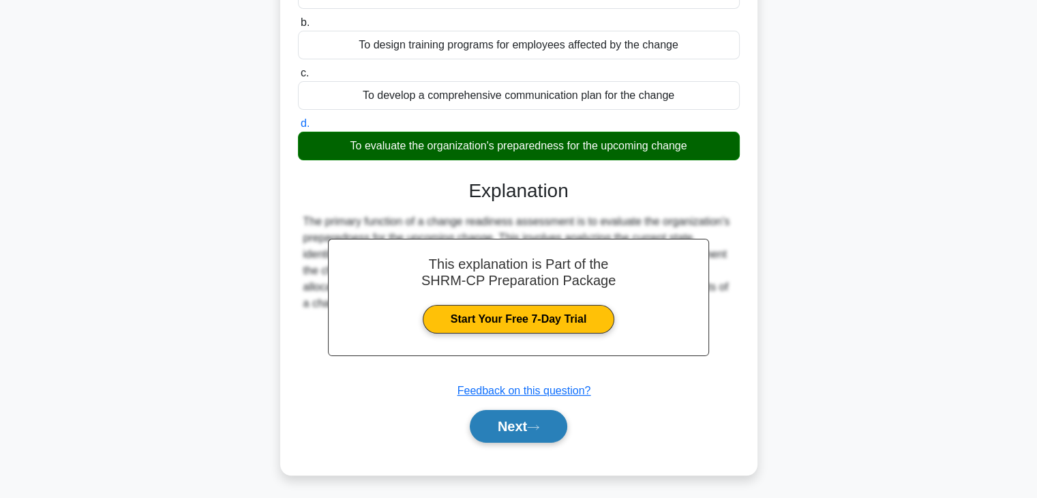
click at [528, 426] on button "Next" at bounding box center [519, 426] width 98 height 33
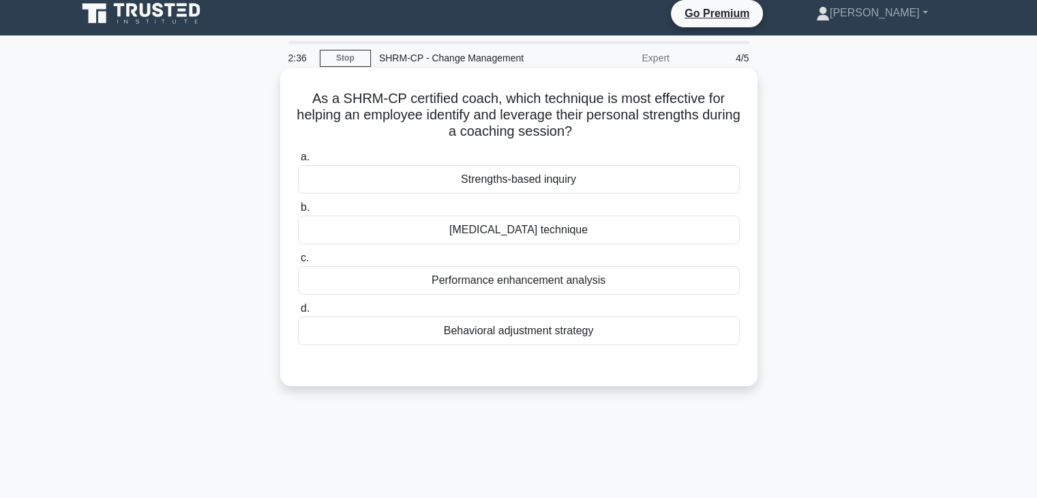
scroll to position [5, 0]
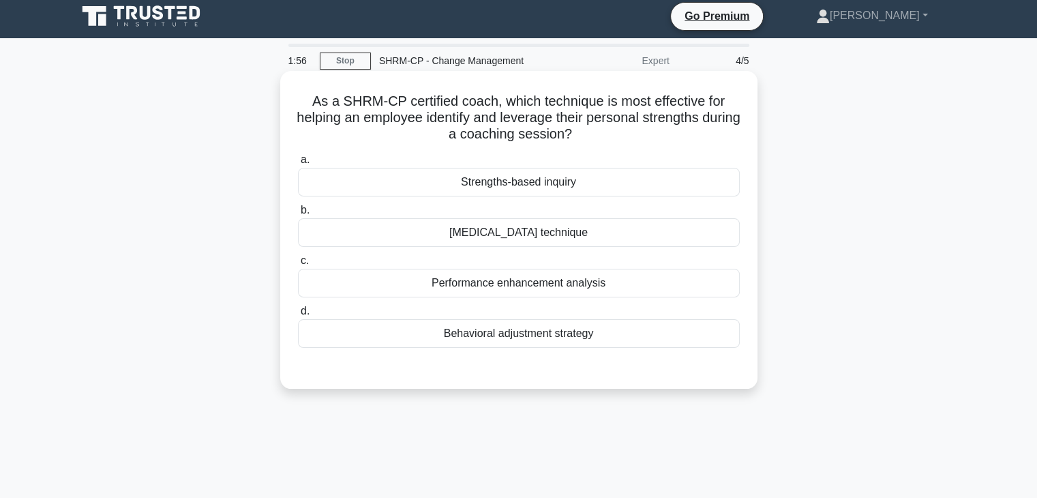
click at [500, 238] on div "[MEDICAL_DATA] technique" at bounding box center [519, 232] width 442 height 29
click at [298, 215] on input "b. [MEDICAL_DATA] technique" at bounding box center [298, 210] width 0 height 9
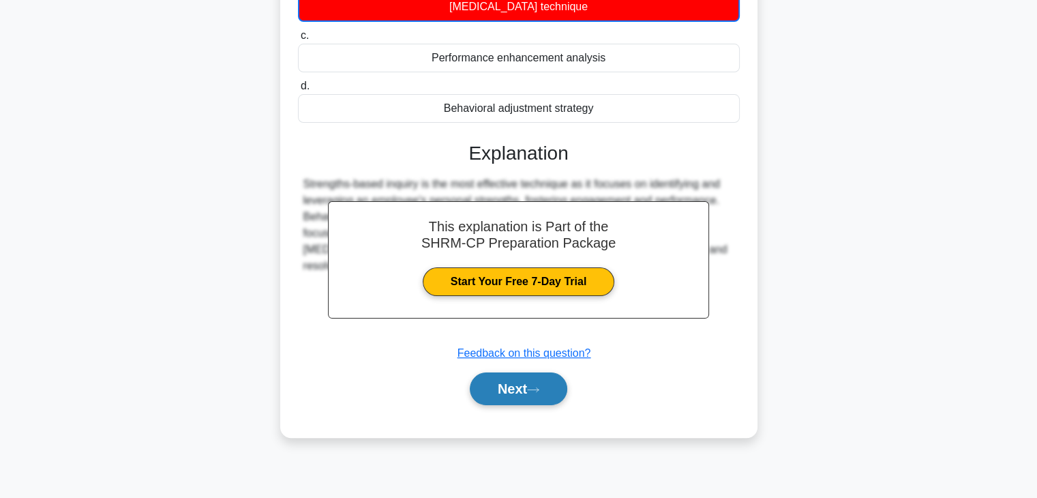
scroll to position [232, 0]
click at [516, 387] on button "Next" at bounding box center [519, 388] width 98 height 33
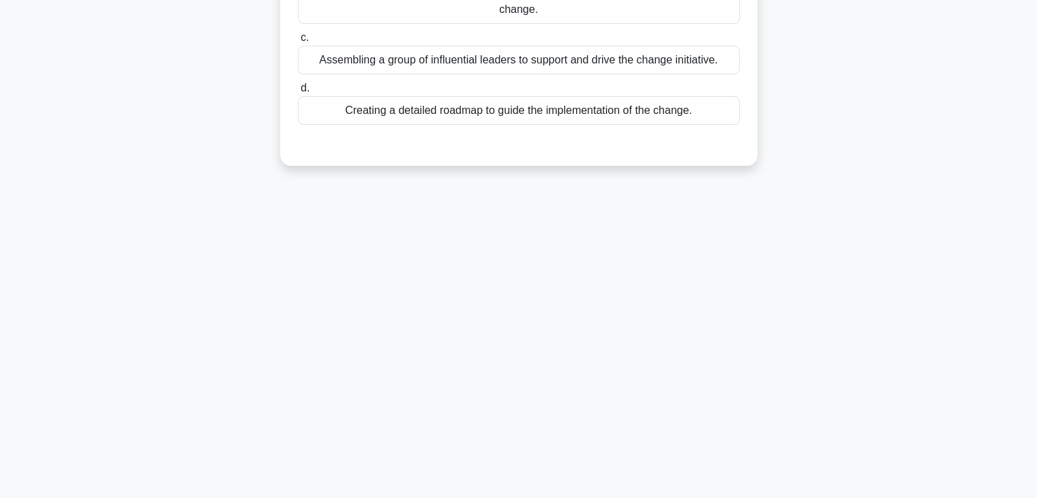
scroll to position [0, 0]
